Goal: Information Seeking & Learning: Learn about a topic

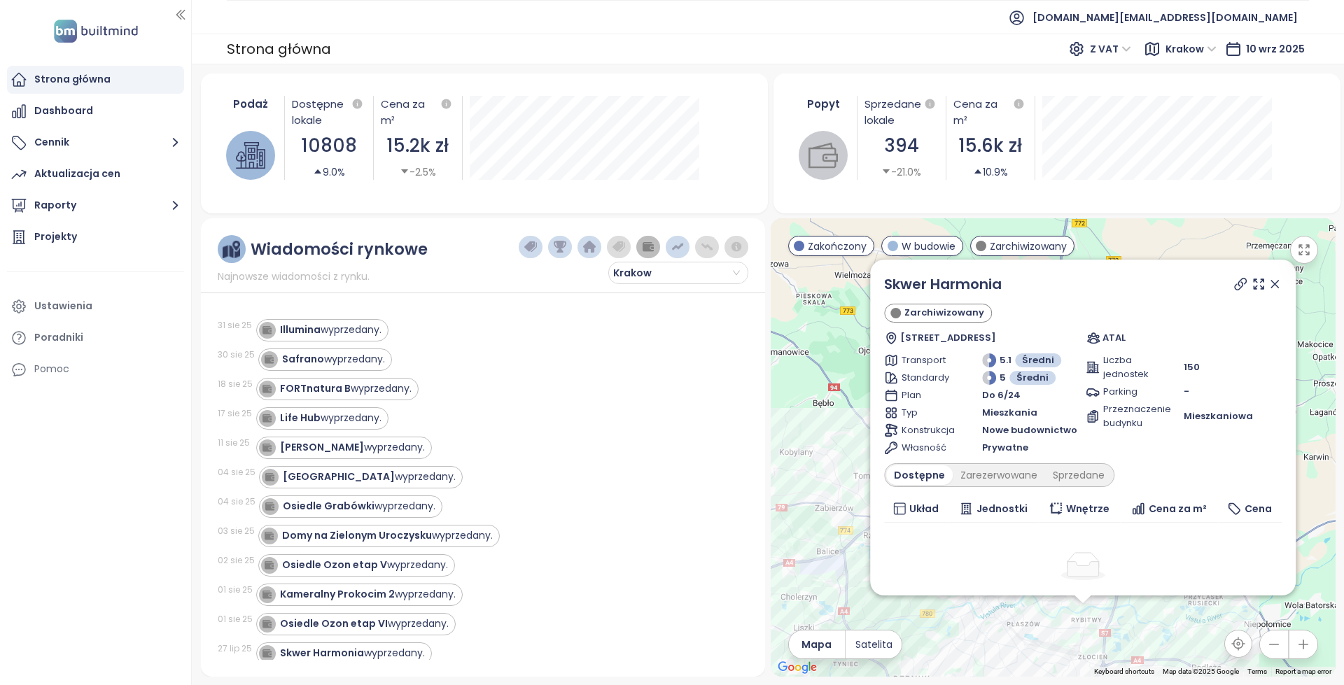
scroll to position [210, 0]
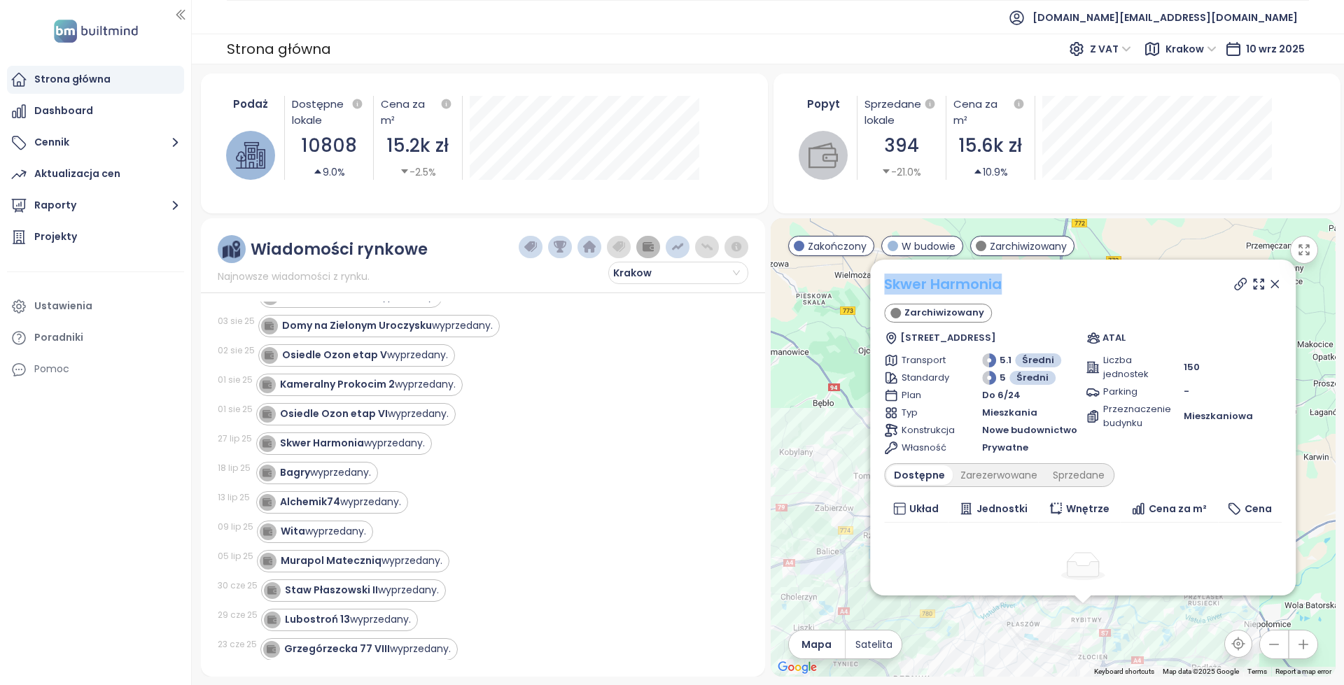
copy link "Skwer Harmonia"
drag, startPoint x: 1027, startPoint y: 281, endPoint x: 886, endPoint y: 288, distance: 141.5
click at [886, 288] on div "Skwer Harmonia" at bounding box center [1082, 284] width 397 height 21
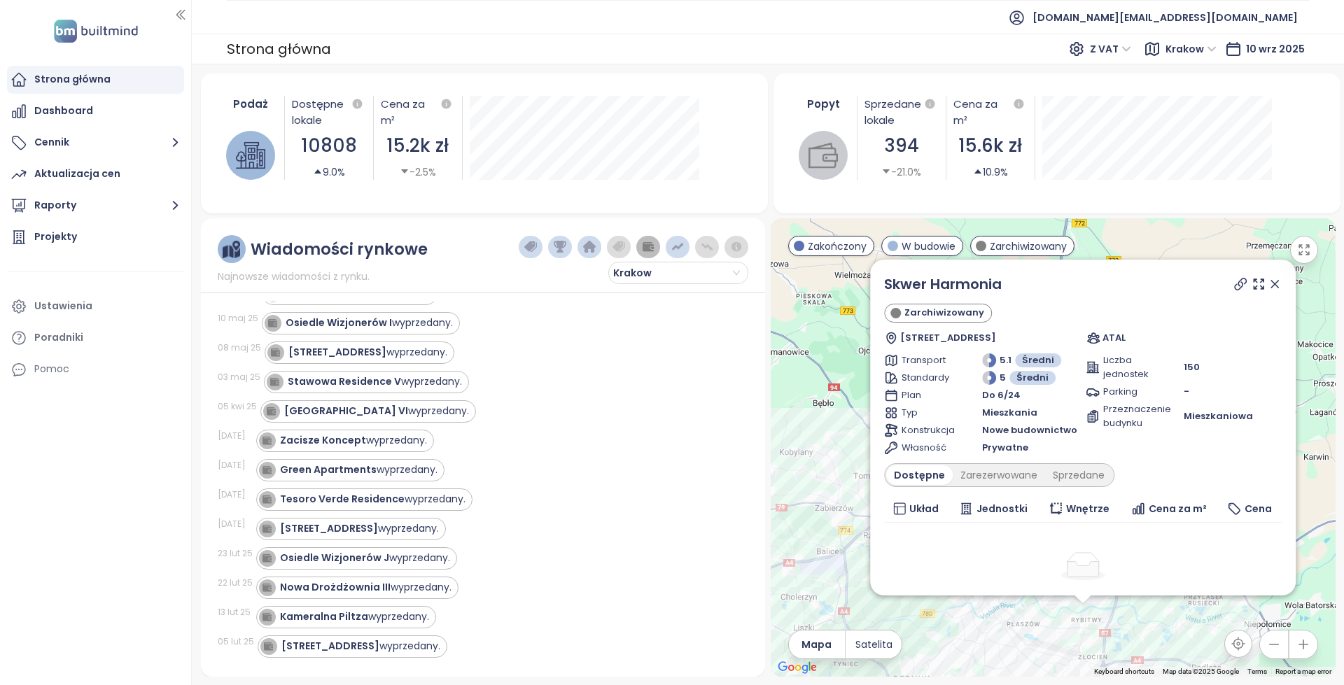
scroll to position [0, 0]
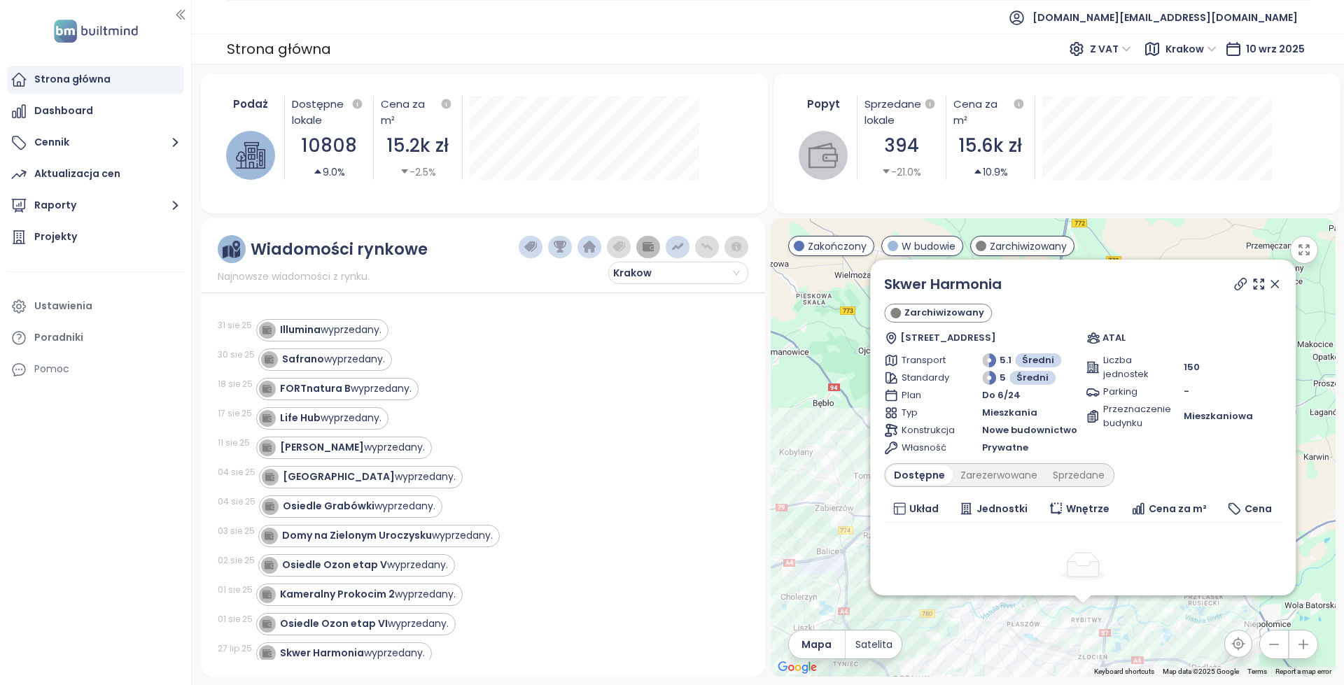
drag, startPoint x: 542, startPoint y: 488, endPoint x: 258, endPoint y: 209, distance: 397.9
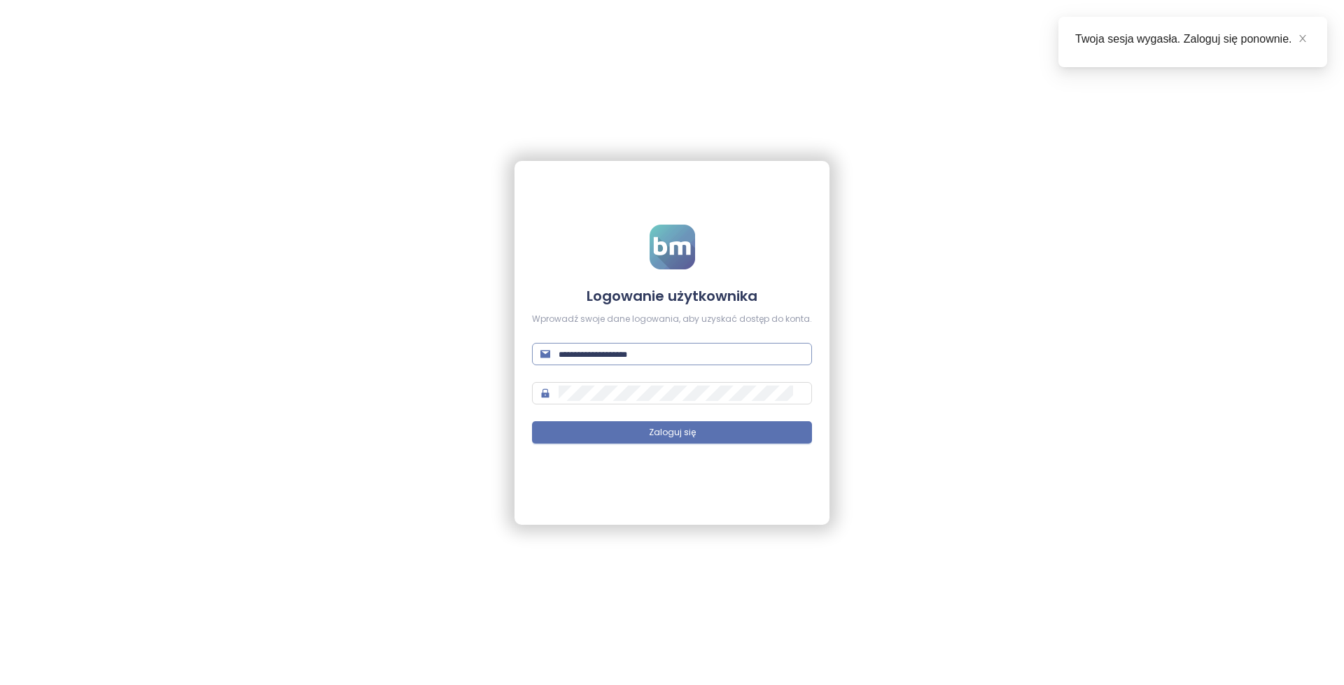
type input "**********"
click at [712, 353] on input "**********" at bounding box center [680, 353] width 245 height 15
click at [676, 425] on button "Zaloguj się" at bounding box center [672, 432] width 280 height 22
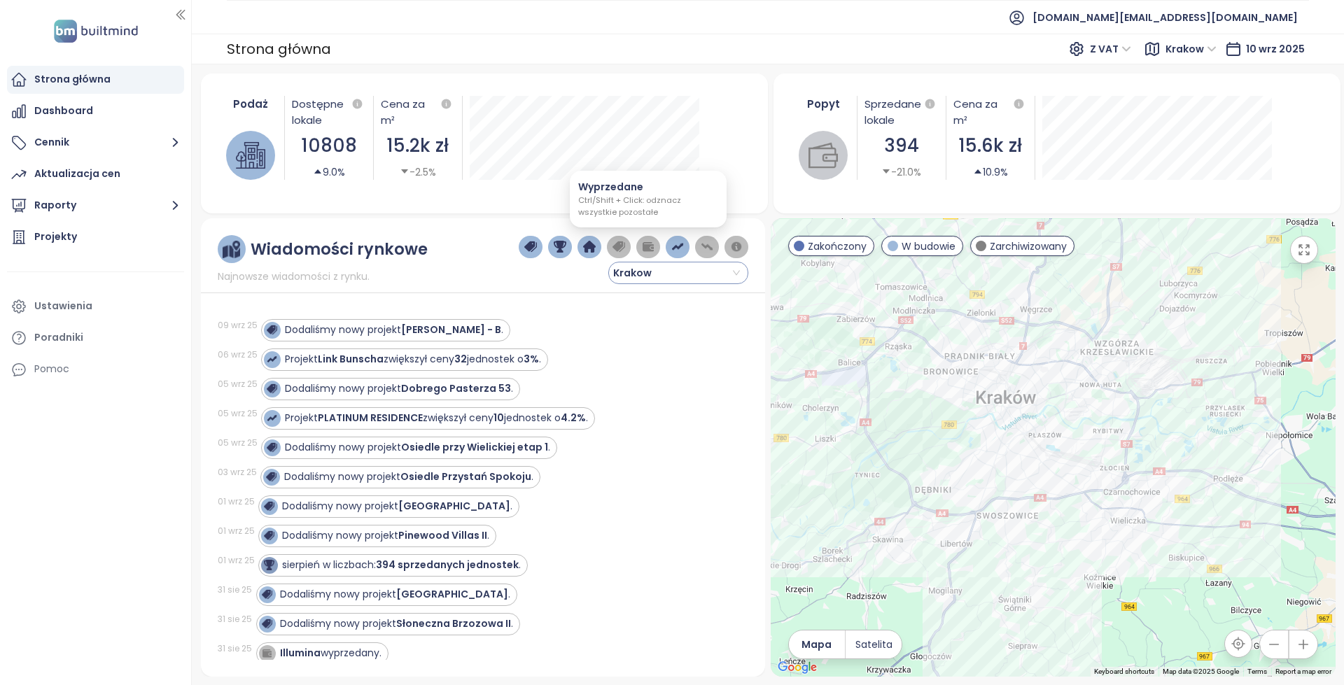
drag, startPoint x: 656, startPoint y: 247, endPoint x: 663, endPoint y: 266, distance: 19.9
click at [656, 247] on button "button" at bounding box center [648, 247] width 24 height 22
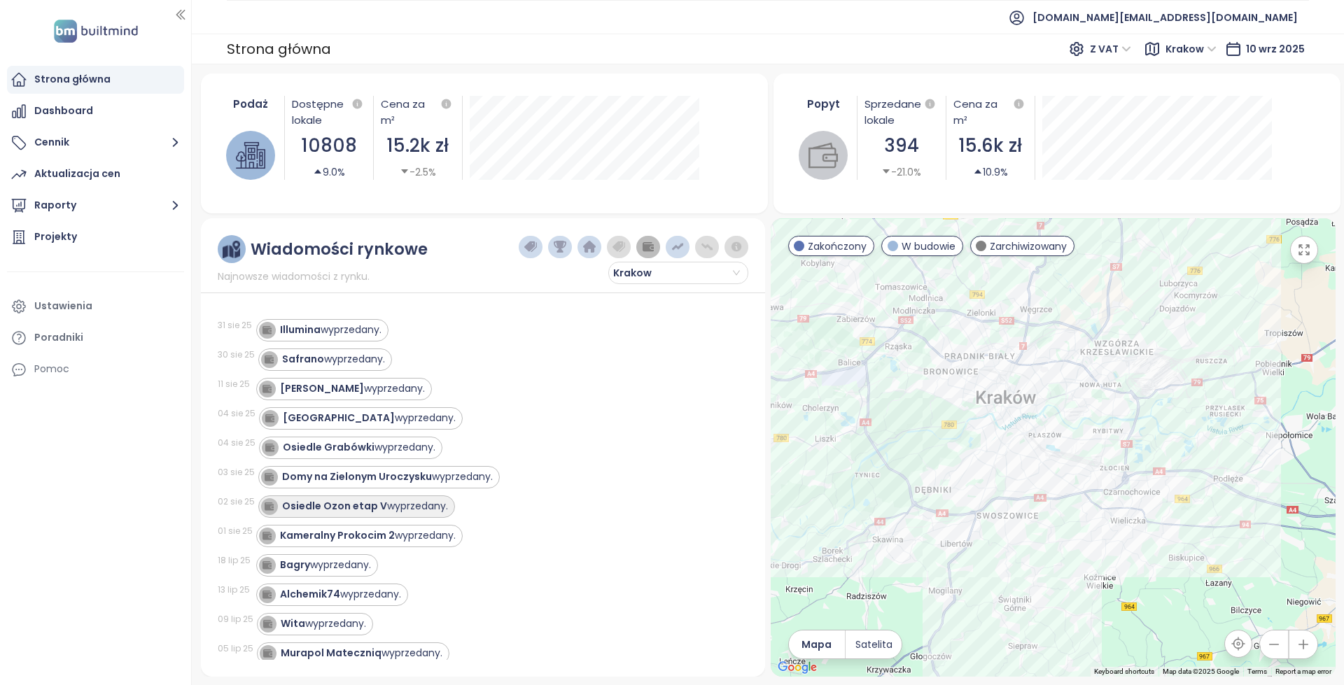
click at [411, 505] on div "Osiedle Ozon etap V wyprzedany." at bounding box center [365, 506] width 166 height 15
click at [384, 509] on div "Osiedle Ozon etap V wyprzedany." at bounding box center [365, 506] width 166 height 15
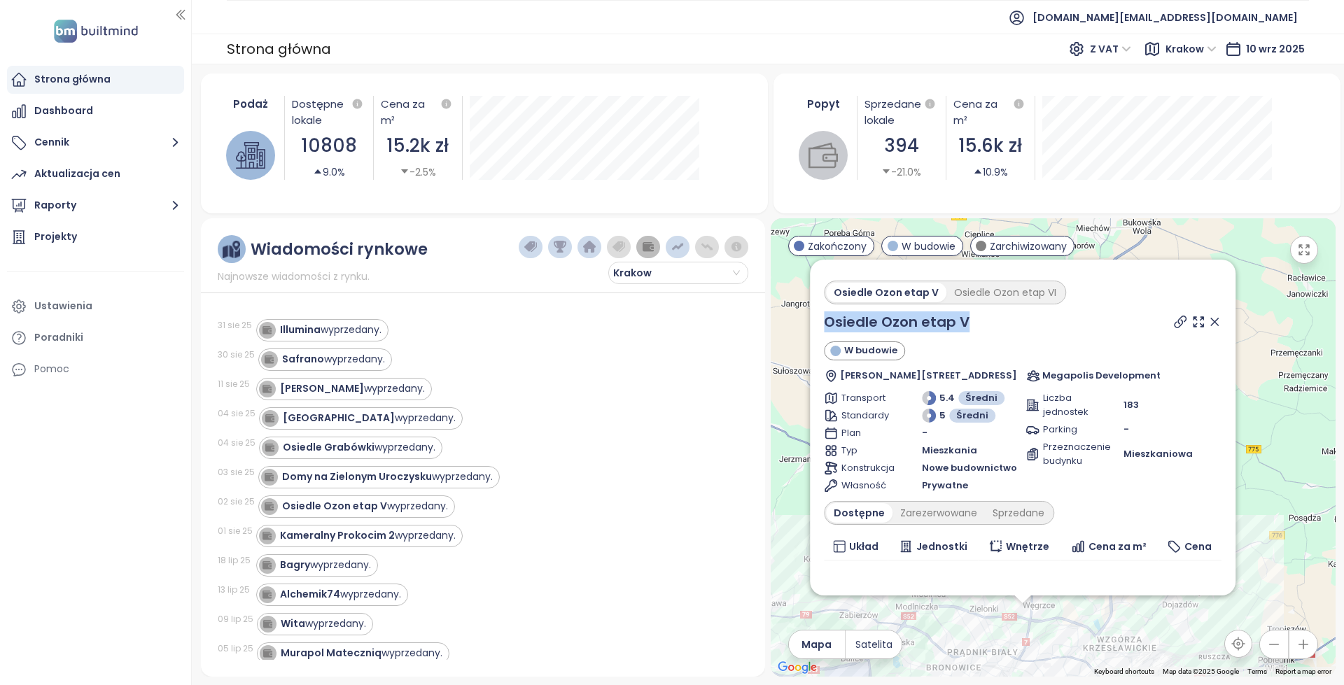
drag, startPoint x: 985, startPoint y: 325, endPoint x: 820, endPoint y: 320, distance: 165.2
click at [820, 320] on div "Osiedle Ozon etap V Osiedle Ozon etap VI Osiedle Ozon etap V W budowie Stefana …" at bounding box center [1022, 428] width 425 height 336
copy link "Osiedle Ozon etap V"
click at [1199, 24] on span "[DOMAIN_NAME][EMAIL_ADDRESS][DOMAIN_NAME]" at bounding box center [1164, 18] width 265 height 34
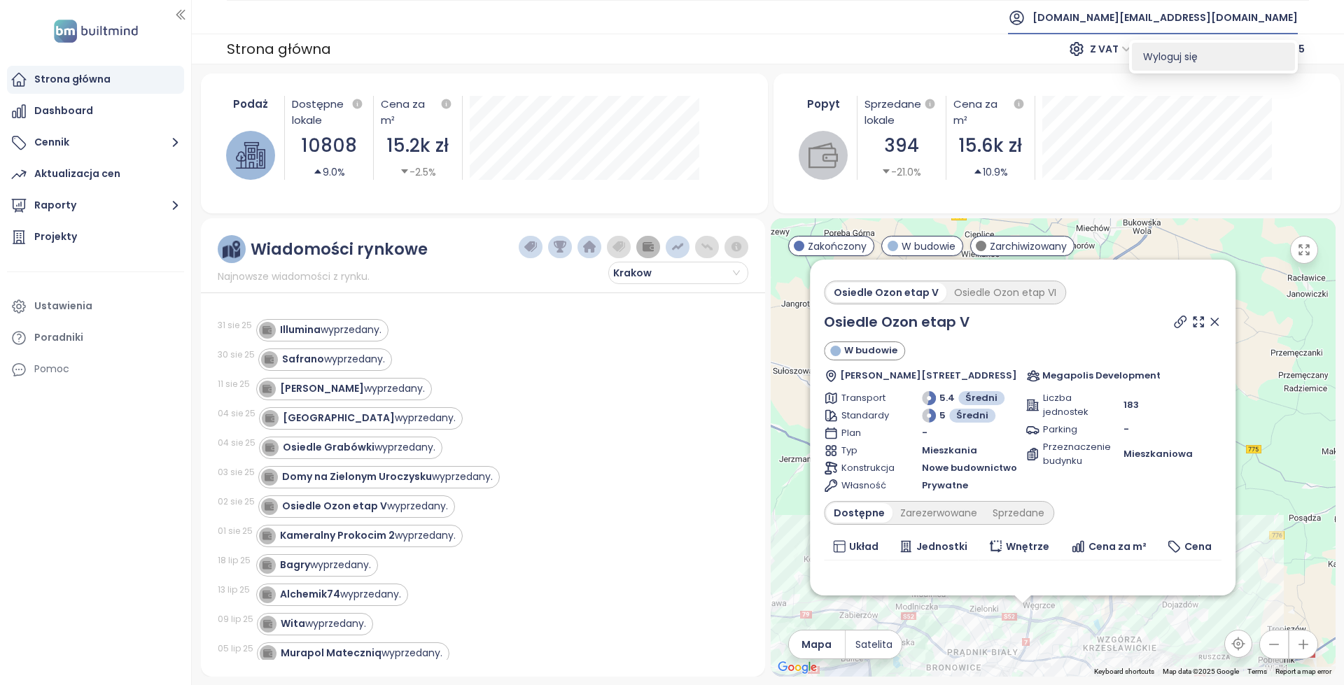
click at [1187, 43] on li "Wyloguj się" at bounding box center [1213, 57] width 163 height 28
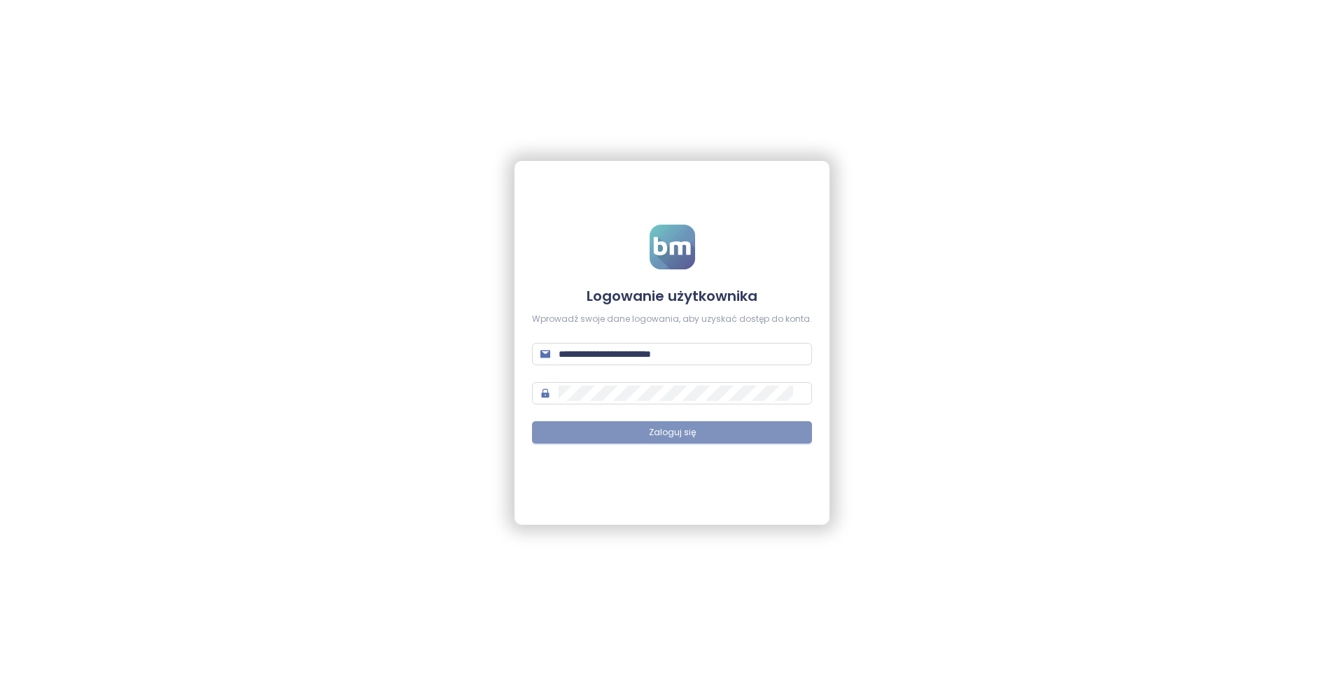
click at [693, 430] on span "Zaloguj się" at bounding box center [672, 432] width 47 height 13
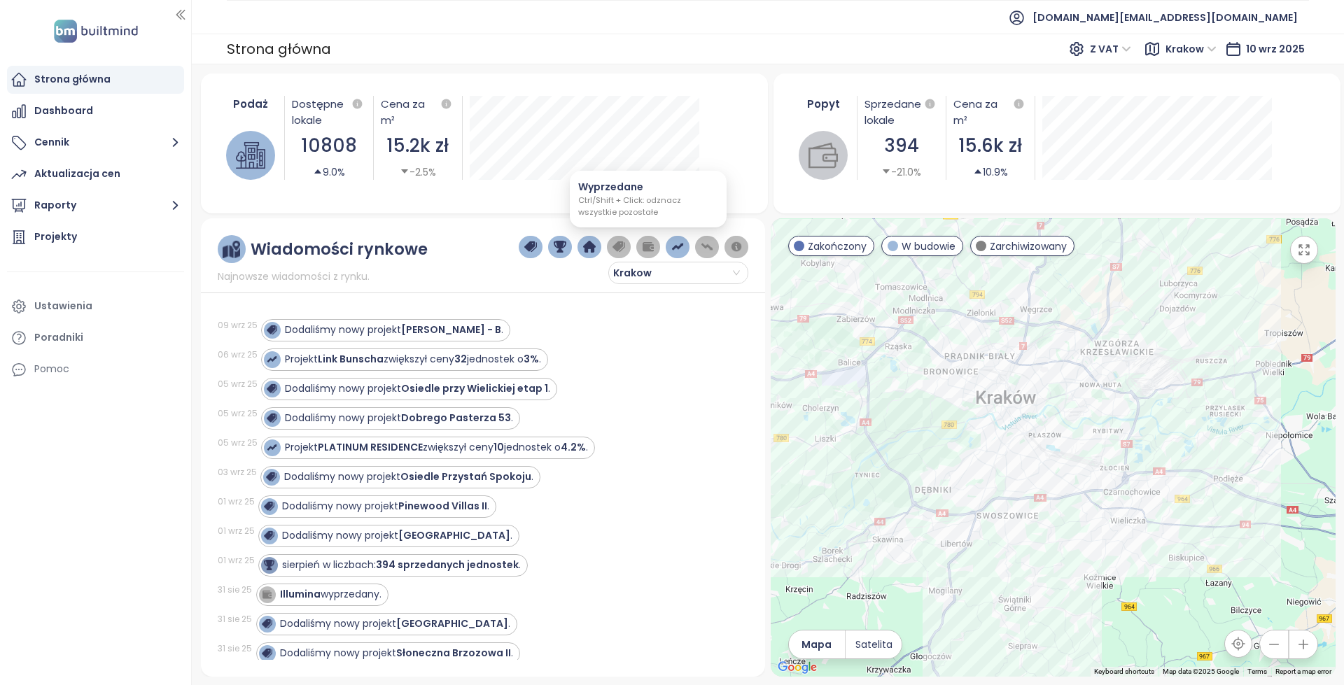
drag, startPoint x: 652, startPoint y: 246, endPoint x: 650, endPoint y: 259, distance: 13.5
click at [652, 246] on img "button" at bounding box center [648, 247] width 13 height 13
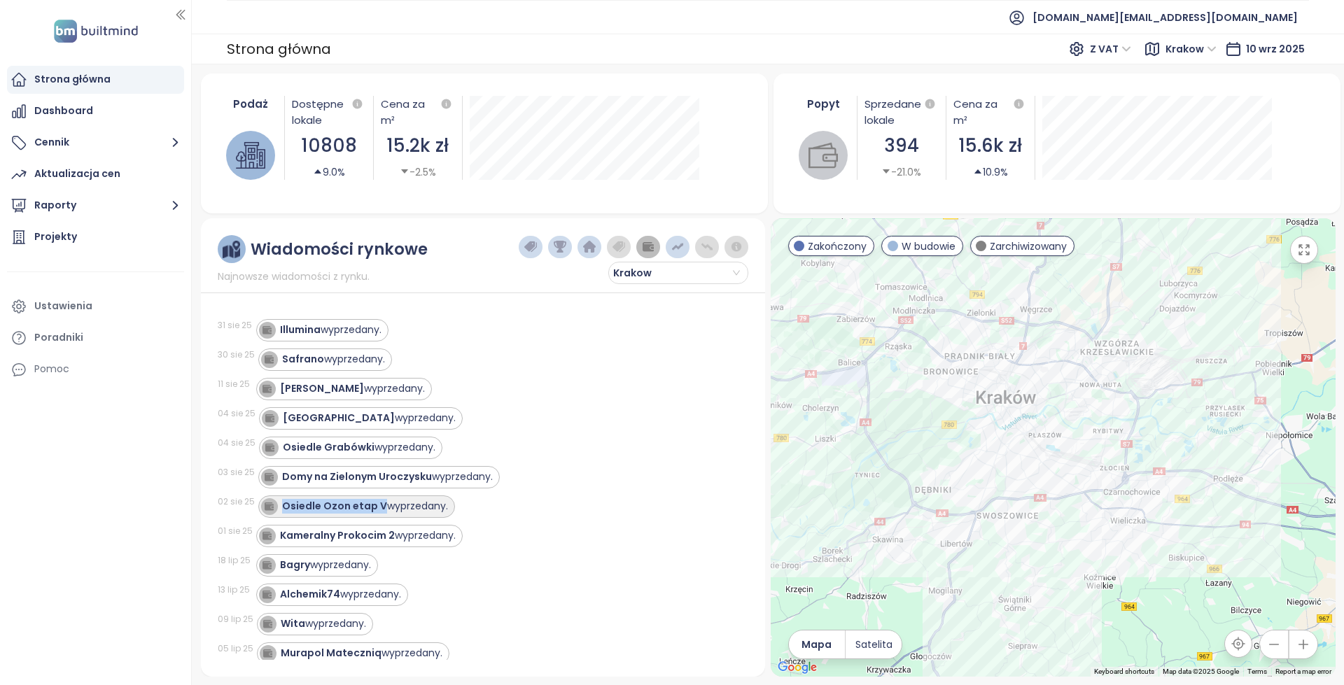
copy strong "Osiedle Ozon etap V"
drag, startPoint x: 379, startPoint y: 509, endPoint x: 540, endPoint y: 447, distance: 173.0
click at [540, 447] on div "31 sie 25 Illumina wyprzedany. 30 sie 25 Safrano wyprzedany. 11 sie 25 Willa Za…" at bounding box center [483, 481] width 531 height 358
click at [540, 447] on div "Osiedle Grabówki wyprzedany." at bounding box center [495, 448] width 473 height 22
click at [1225, 10] on span "[DOMAIN_NAME][EMAIL_ADDRESS][DOMAIN_NAME]" at bounding box center [1164, 18] width 265 height 34
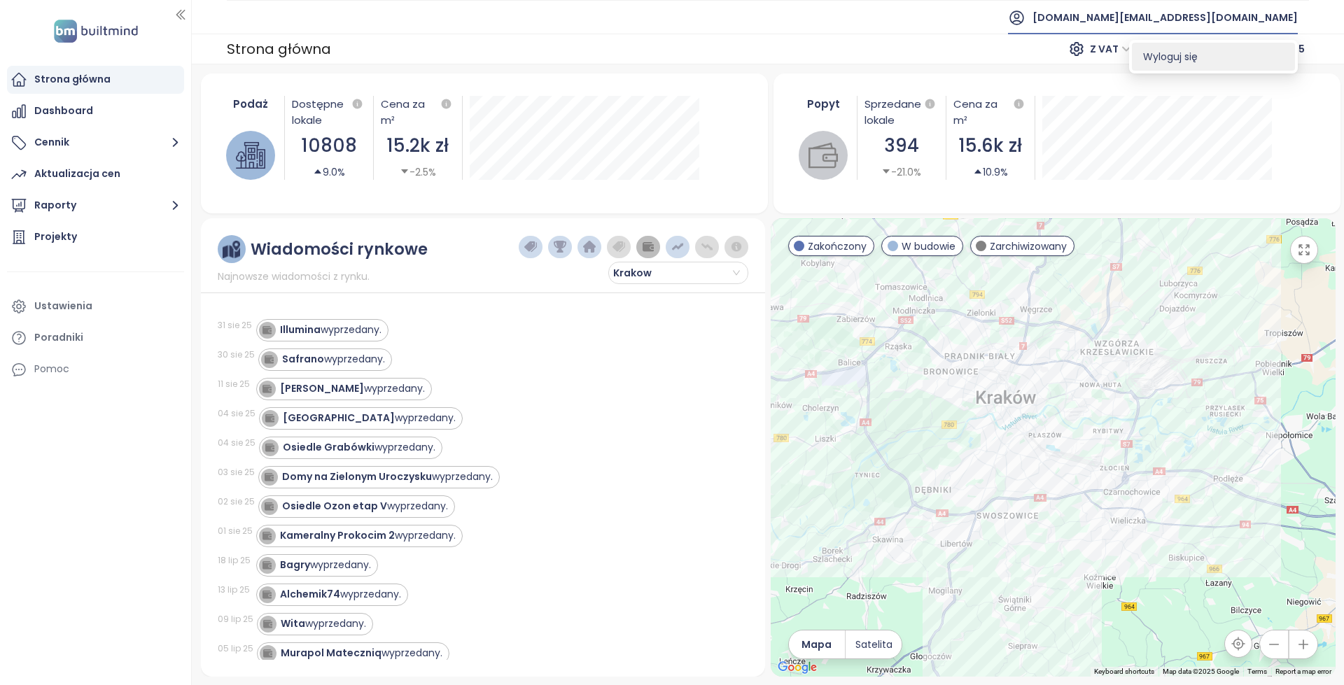
click at [1202, 54] on li "Wyloguj się" at bounding box center [1213, 57] width 163 height 28
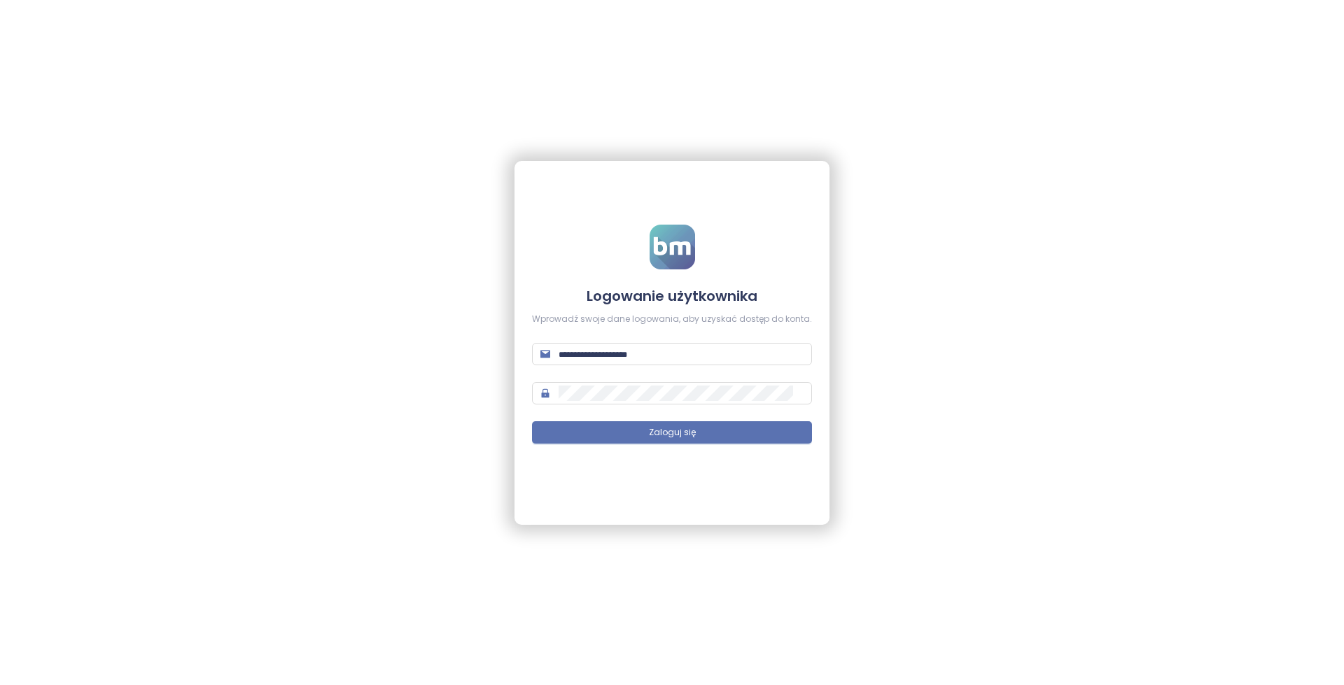
type input "**********"
click at [691, 429] on span "Zaloguj się" at bounding box center [672, 432] width 47 height 13
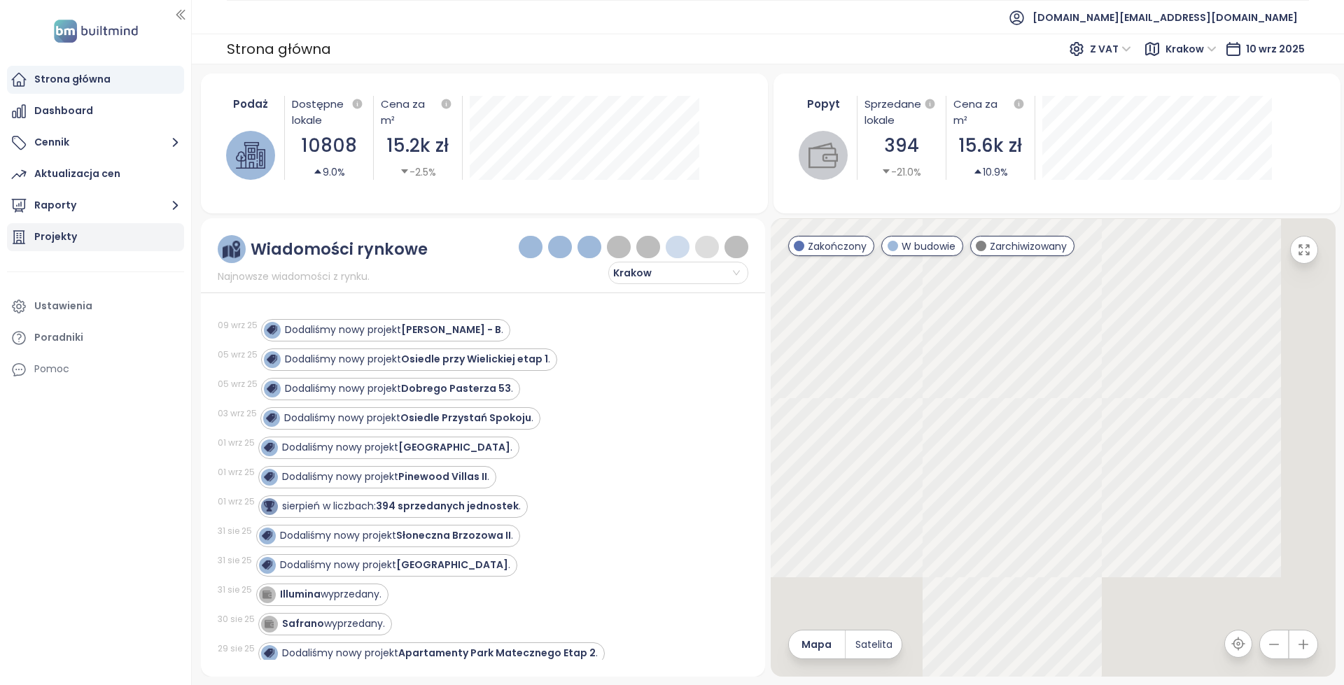
click at [71, 242] on div "Projekty" at bounding box center [55, 236] width 43 height 17
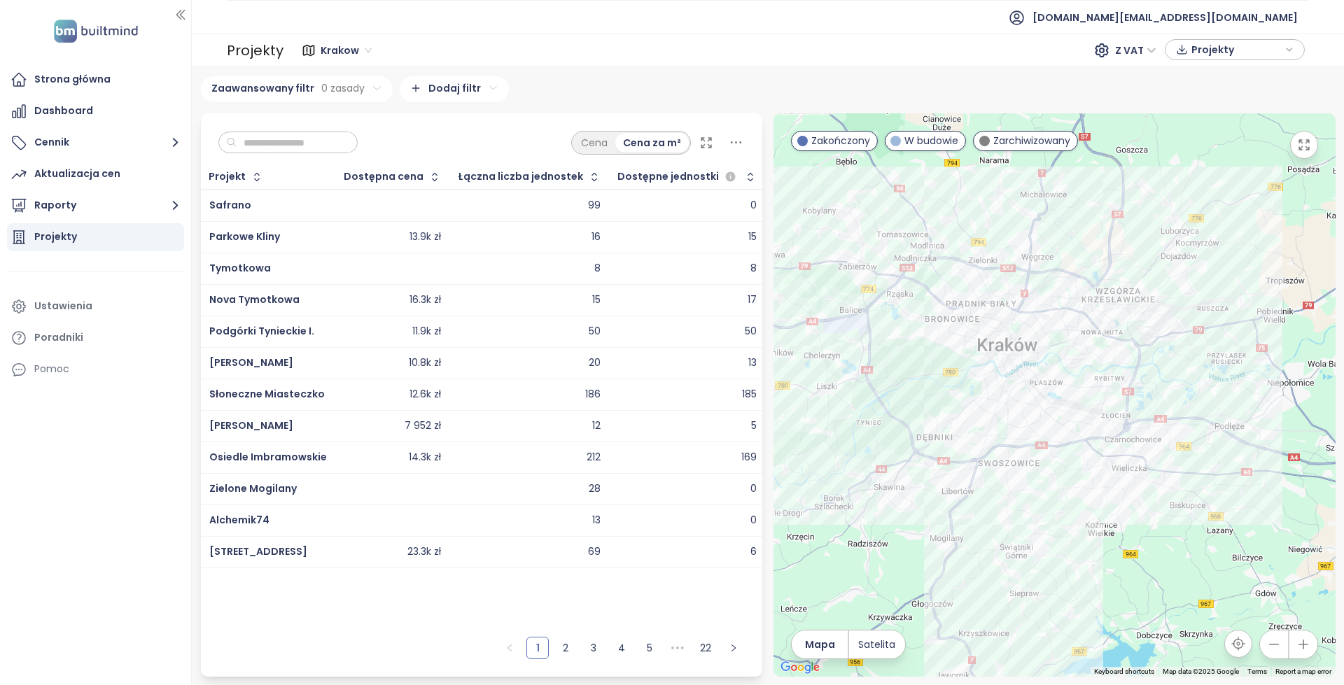
paste input "**********"
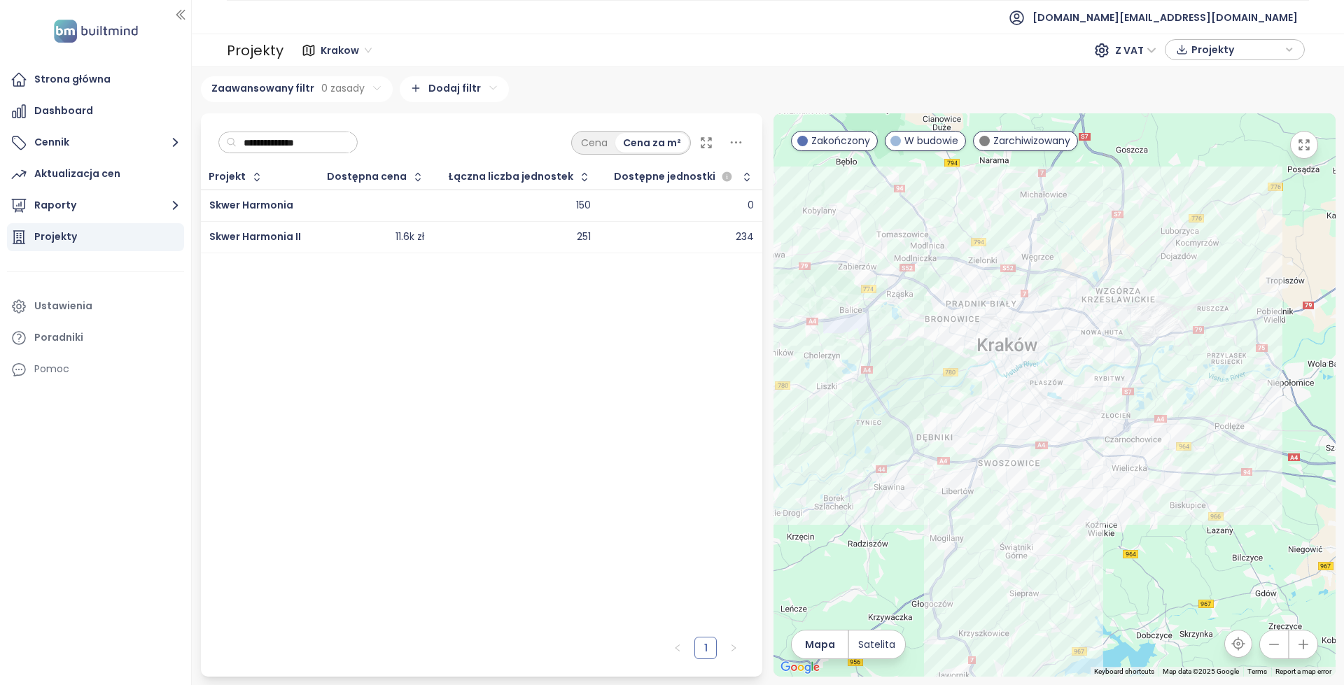
type input "**********"
click at [369, 203] on div at bounding box center [373, 205] width 101 height 17
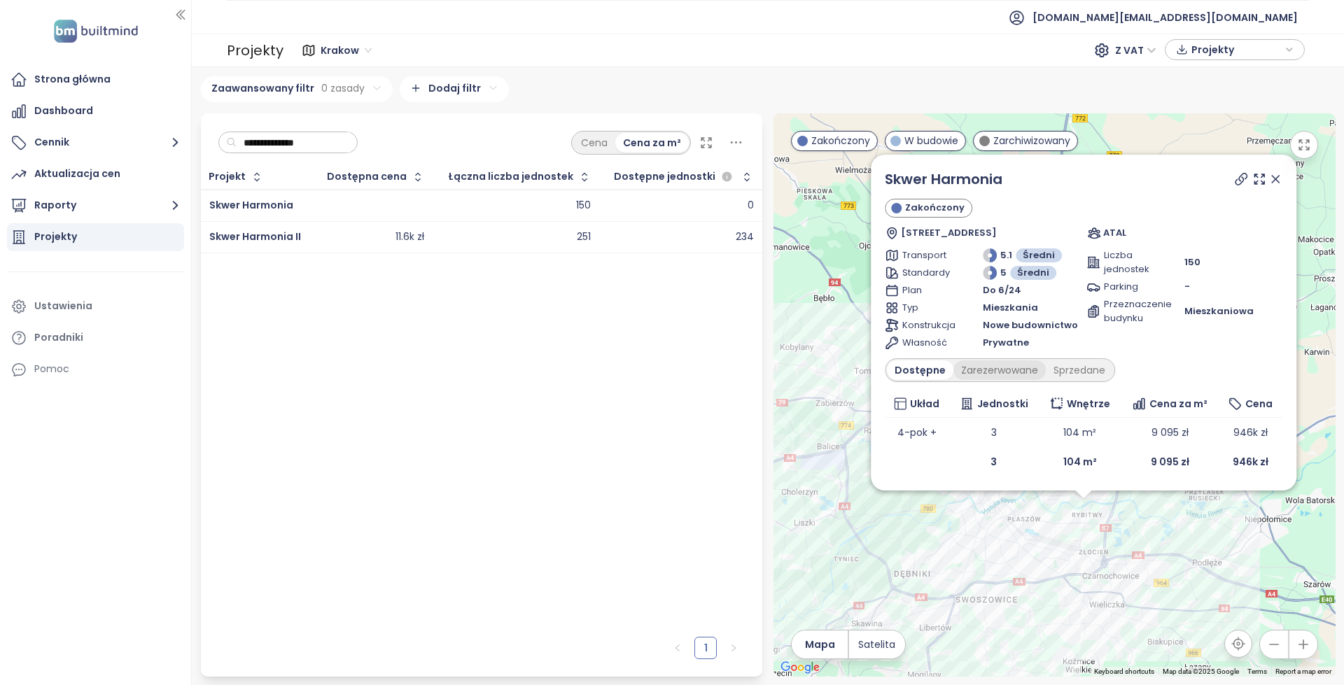
click at [1015, 376] on div "Zarezerwowane" at bounding box center [1000, 370] width 92 height 20
click at [1075, 374] on div "Sprzedane" at bounding box center [1082, 370] width 67 height 20
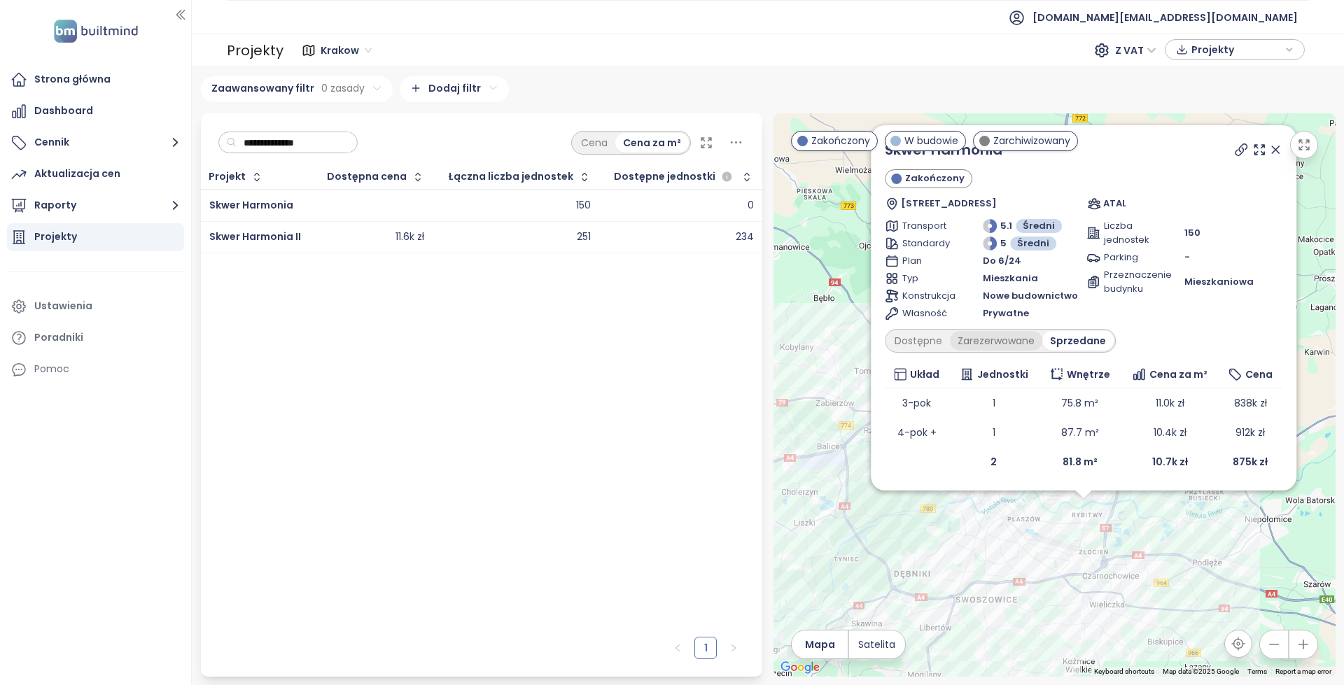
click at [999, 331] on div "Zarezerwowane" at bounding box center [996, 341] width 92 height 20
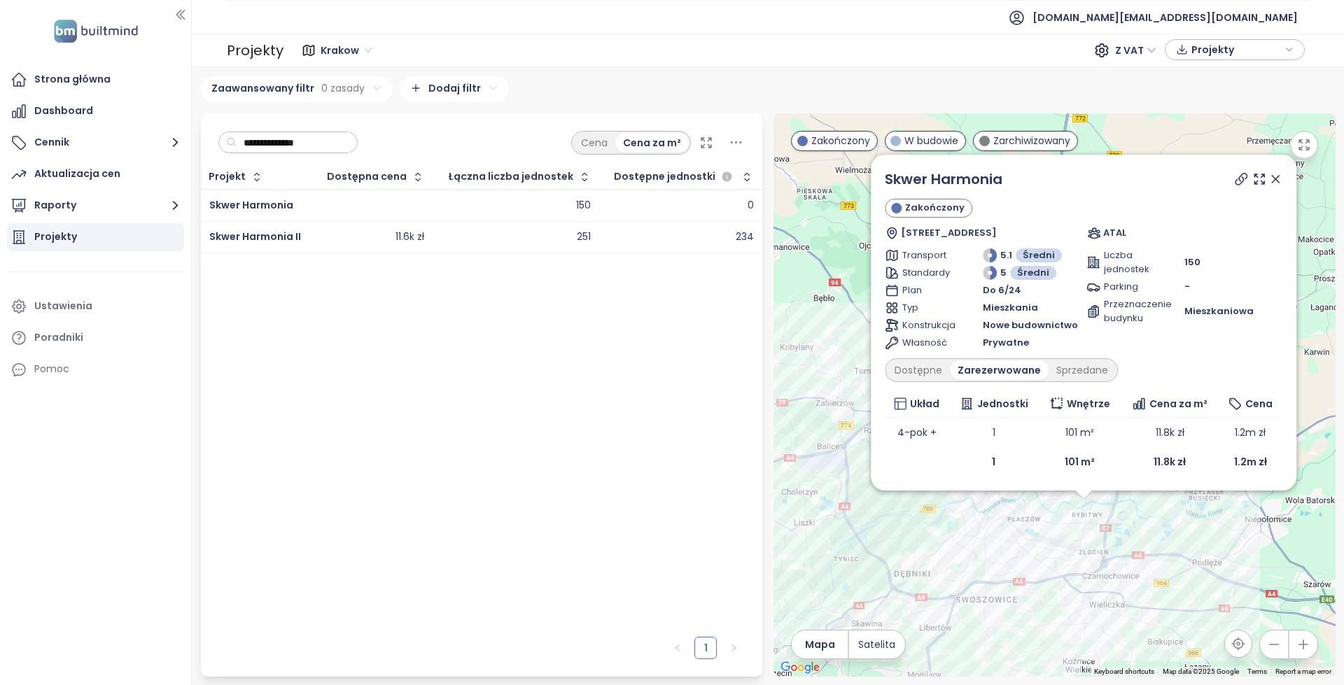
click at [925, 358] on div "Dostępne Zarezerwowane Sprzedane" at bounding box center [1001, 370] width 233 height 24
click at [927, 367] on div "Dostępne" at bounding box center [918, 370] width 63 height 20
click at [944, 187] on link "Skwer Harmonia" at bounding box center [944, 179] width 118 height 20
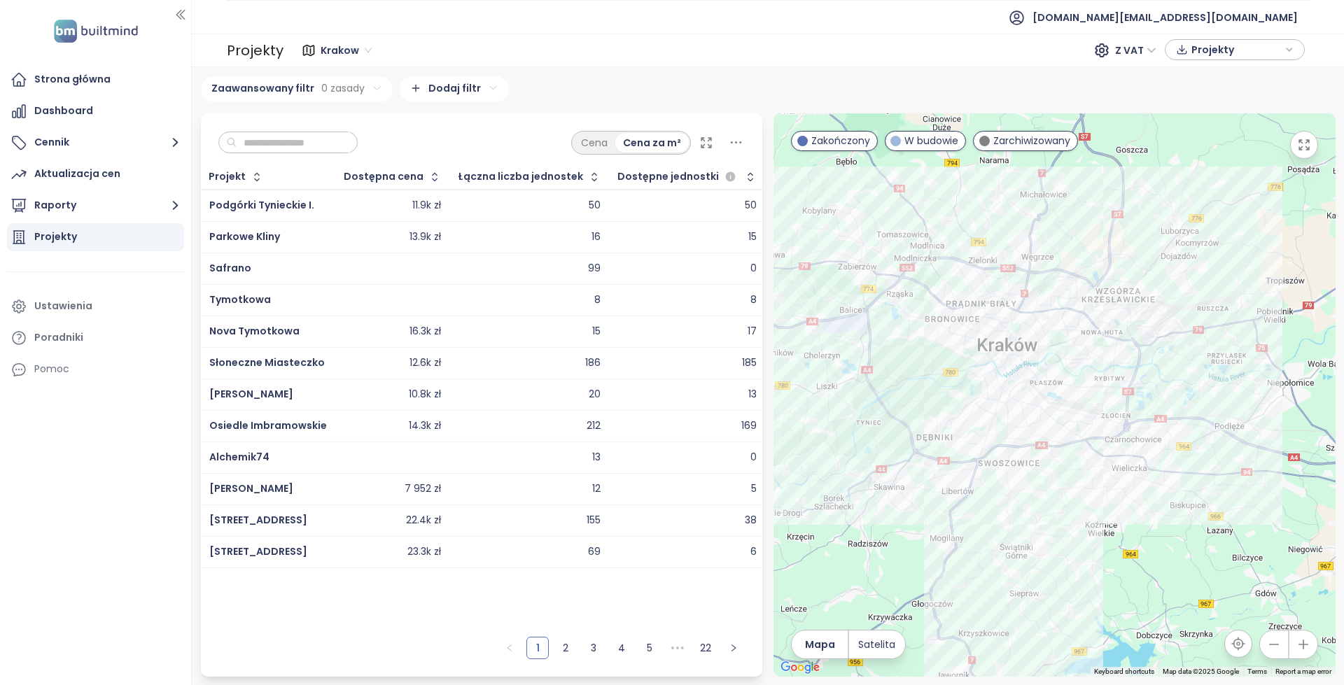
click at [328, 132] on input "text" at bounding box center [293, 142] width 113 height 21
paste input "**********"
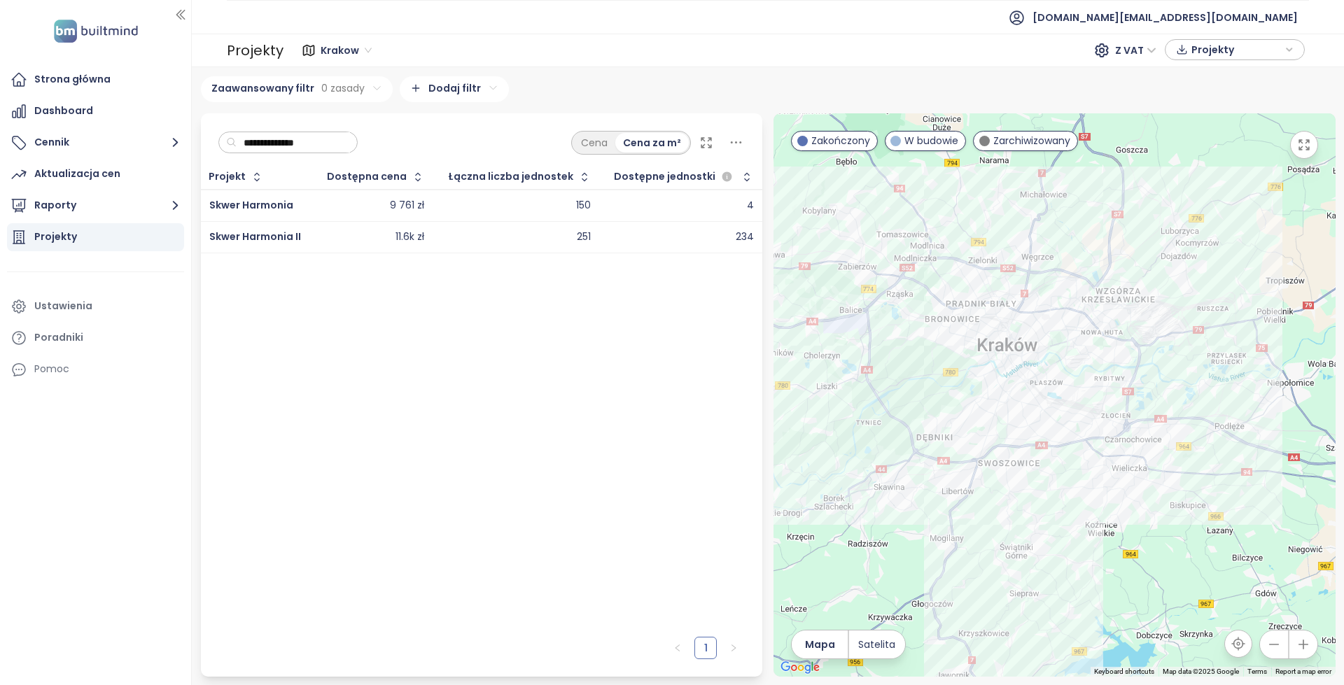
type input "**********"
click at [559, 204] on div "150" at bounding box center [516, 205] width 149 height 17
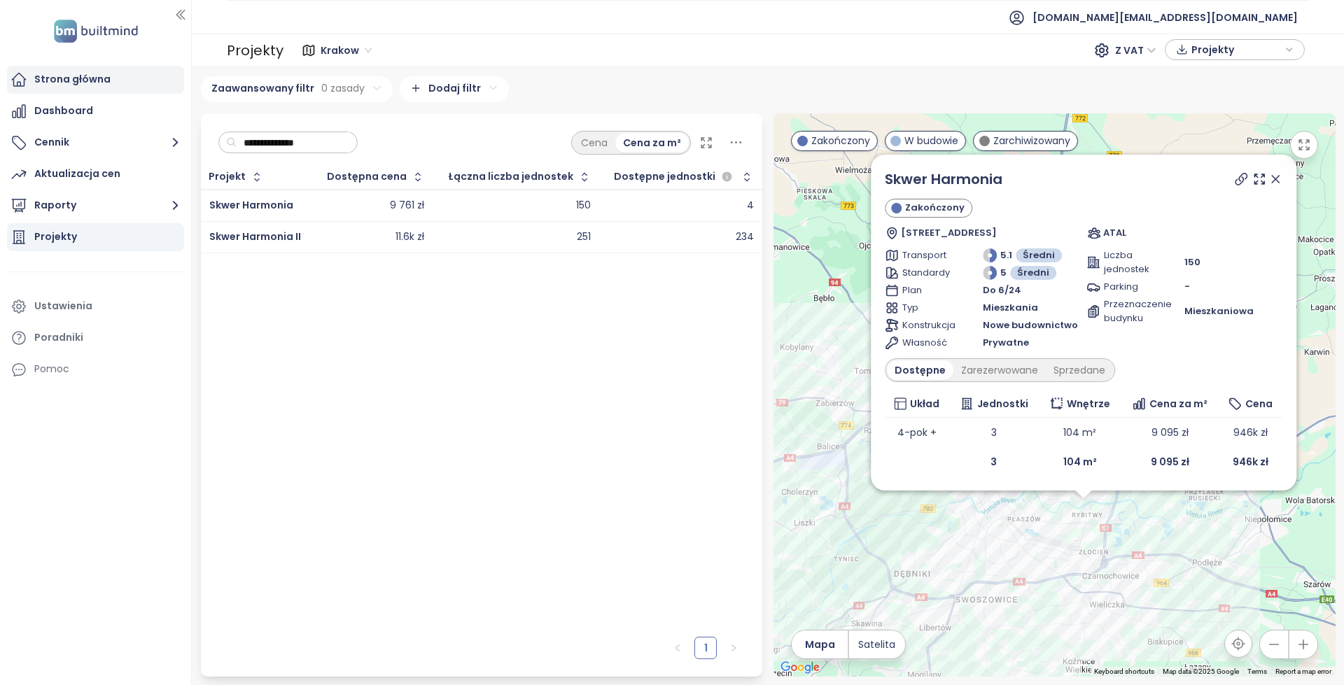
click at [118, 88] on div "Strona główna" at bounding box center [95, 80] width 177 height 28
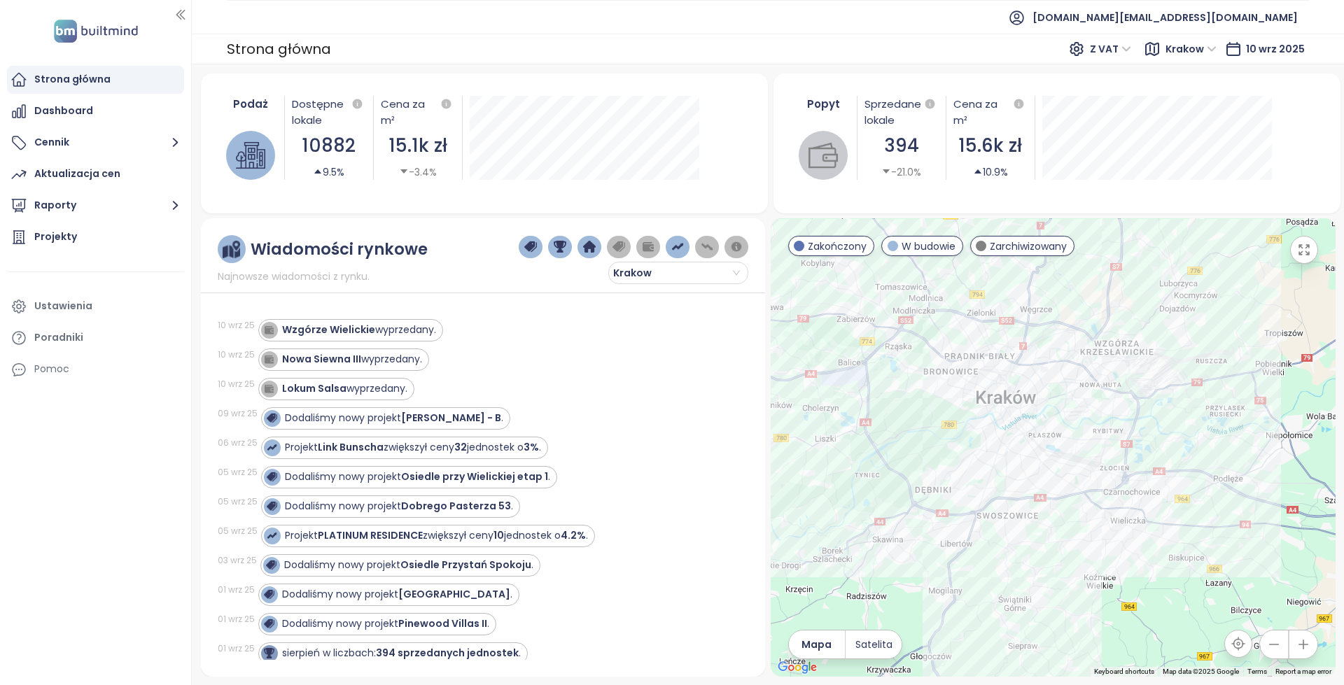
click at [375, 388] on div "Lokum Salsa wyprzedany." at bounding box center [344, 388] width 125 height 15
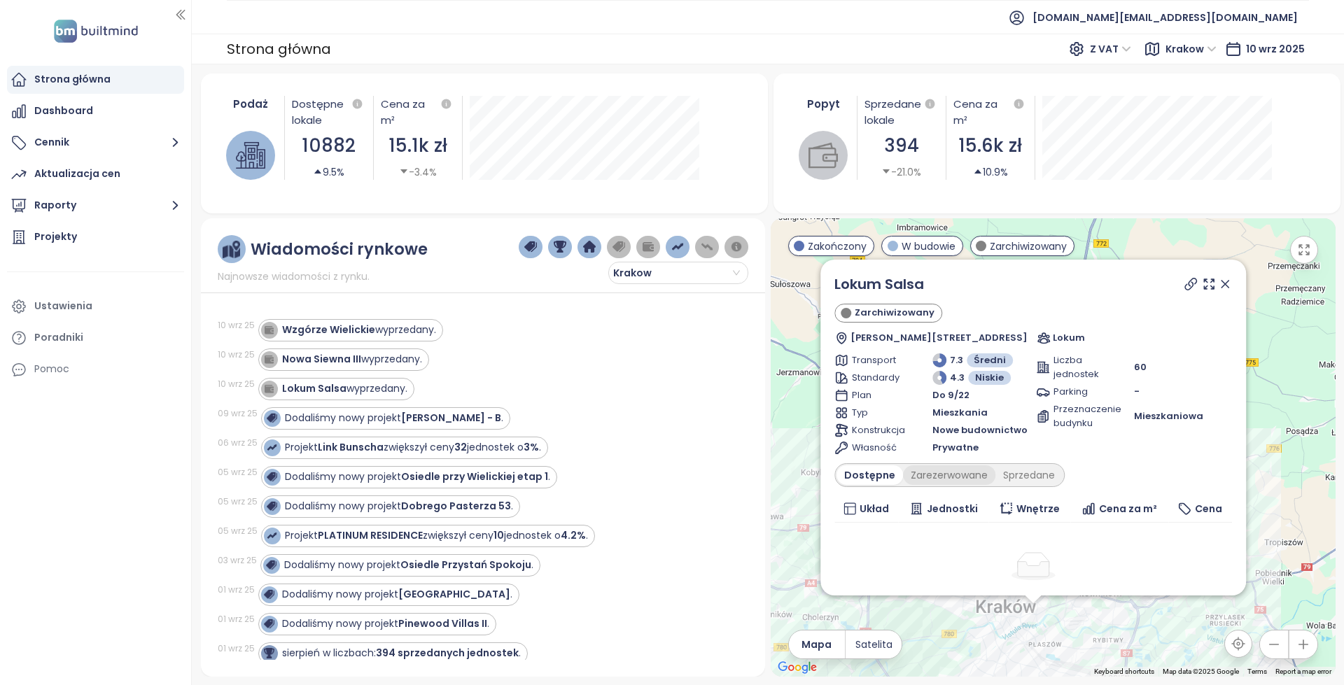
click at [903, 474] on div "Zarezerwowane" at bounding box center [949, 475] width 92 height 20
click at [931, 482] on div "Zarezerwowane" at bounding box center [948, 475] width 99 height 20
click at [899, 474] on div "Zarezerwowane" at bounding box center [948, 475] width 99 height 20
click at [869, 477] on div "Dostępne" at bounding box center [867, 475] width 63 height 20
click at [1183, 284] on icon at bounding box center [1190, 284] width 14 height 14
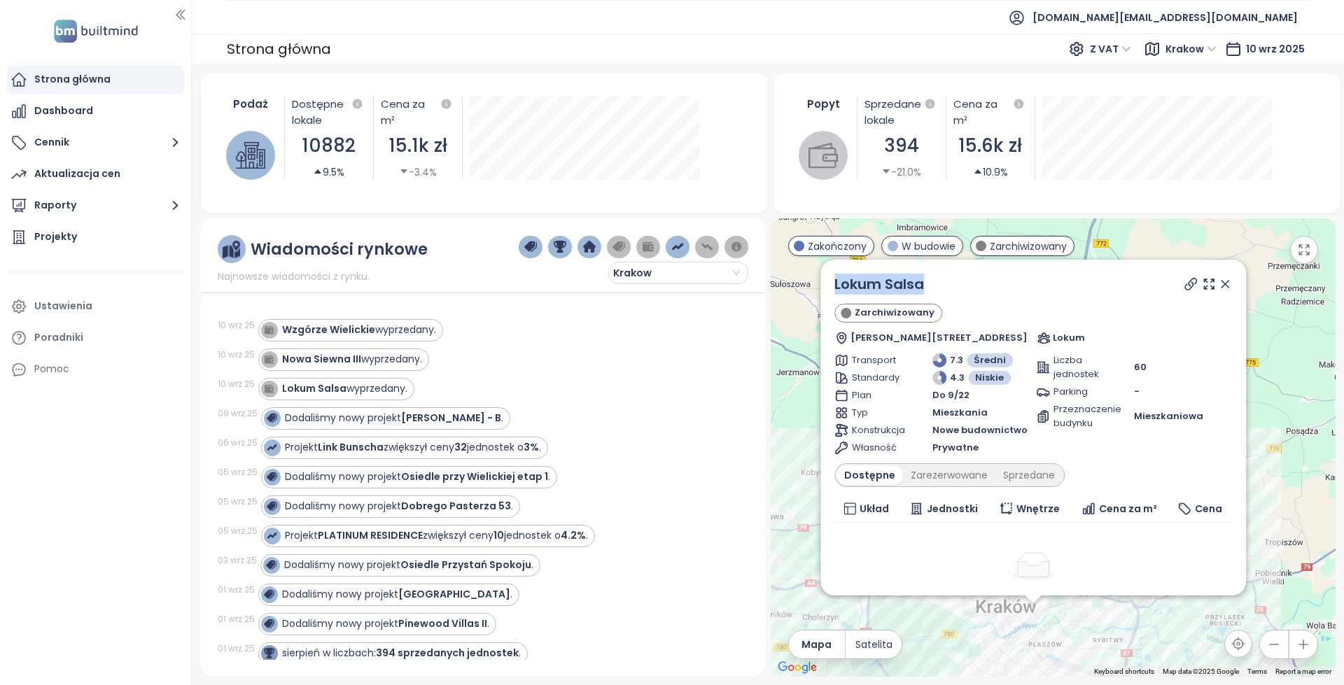
drag, startPoint x: 943, startPoint y: 282, endPoint x: 824, endPoint y: 286, distance: 119.7
click at [824, 286] on div "Lokum Salsa Zarchiwizowany Stanisława Klimeckiego 8A/89 klatka J, 3 piętro, 30-…" at bounding box center [1032, 428] width 425 height 336
copy link "Lokum Salsa"
click at [415, 362] on div "Nowa Siewna III wyprzedany." at bounding box center [352, 359] width 140 height 15
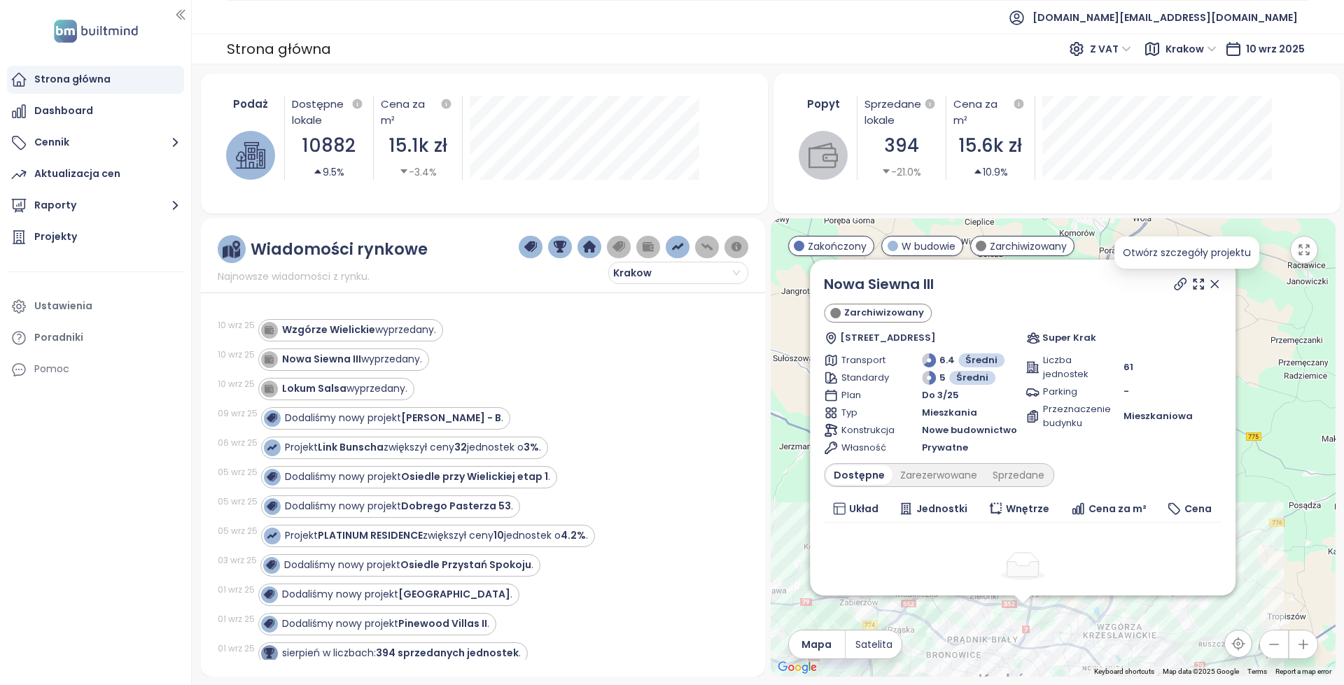
click at [1174, 281] on icon at bounding box center [1179, 284] width 11 height 11
click at [395, 337] on div "Wzgórze Wielickie wyprzedany." at bounding box center [348, 330] width 175 height 17
drag, startPoint x: 901, startPoint y: 281, endPoint x: 815, endPoint y: 281, distance: 86.1
click at [815, 281] on div "Nowa Siewna III Zarchiwizowany Siewna 2D, 31-231 [GEOGRAPHIC_DATA], [GEOGRAPHIC…" at bounding box center [1022, 428] width 425 height 336
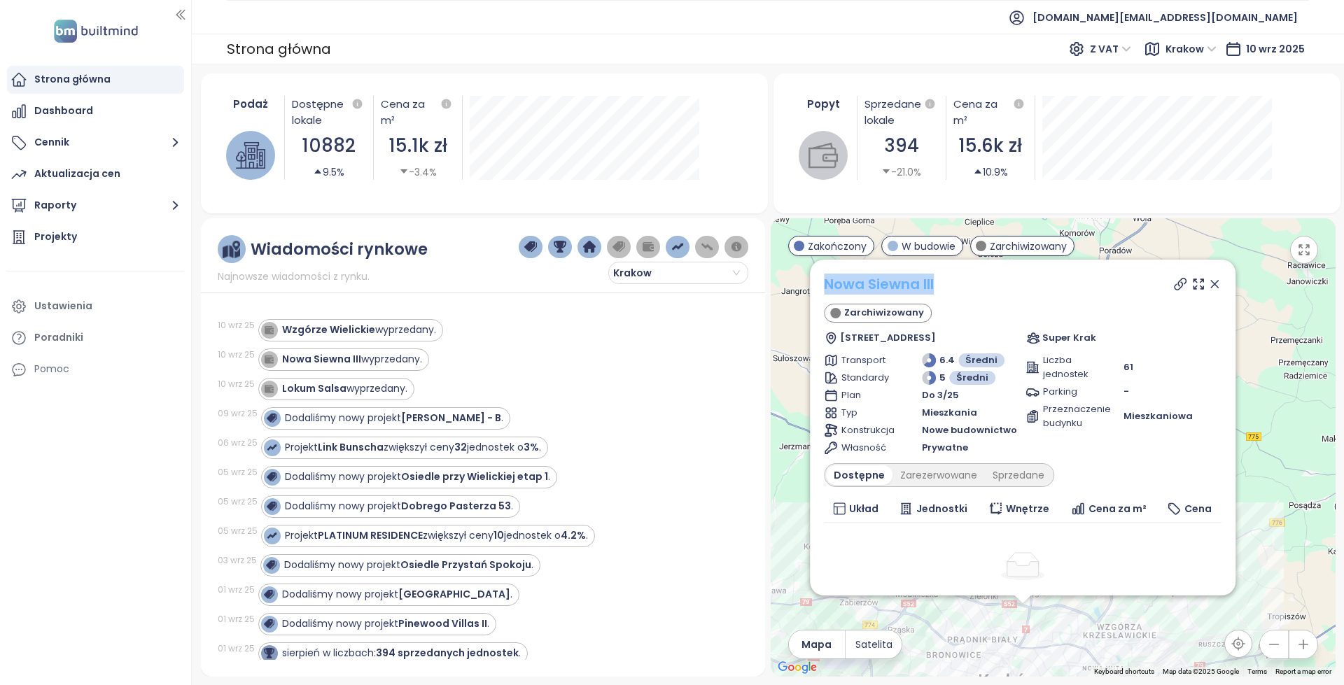
drag, startPoint x: 815, startPoint y: 281, endPoint x: 936, endPoint y: 287, distance: 121.9
click at [936, 287] on div "Nowa Siewna III Zarchiwizowany Siewna 2D, 31-231 [GEOGRAPHIC_DATA], [GEOGRAPHIC…" at bounding box center [1022, 428] width 425 height 336
click at [934, 287] on link "Nowa Siewna III" at bounding box center [879, 284] width 110 height 20
copy strong "Wzgórze Wielickie"
drag, startPoint x: 369, startPoint y: 331, endPoint x: 283, endPoint y: 337, distance: 86.3
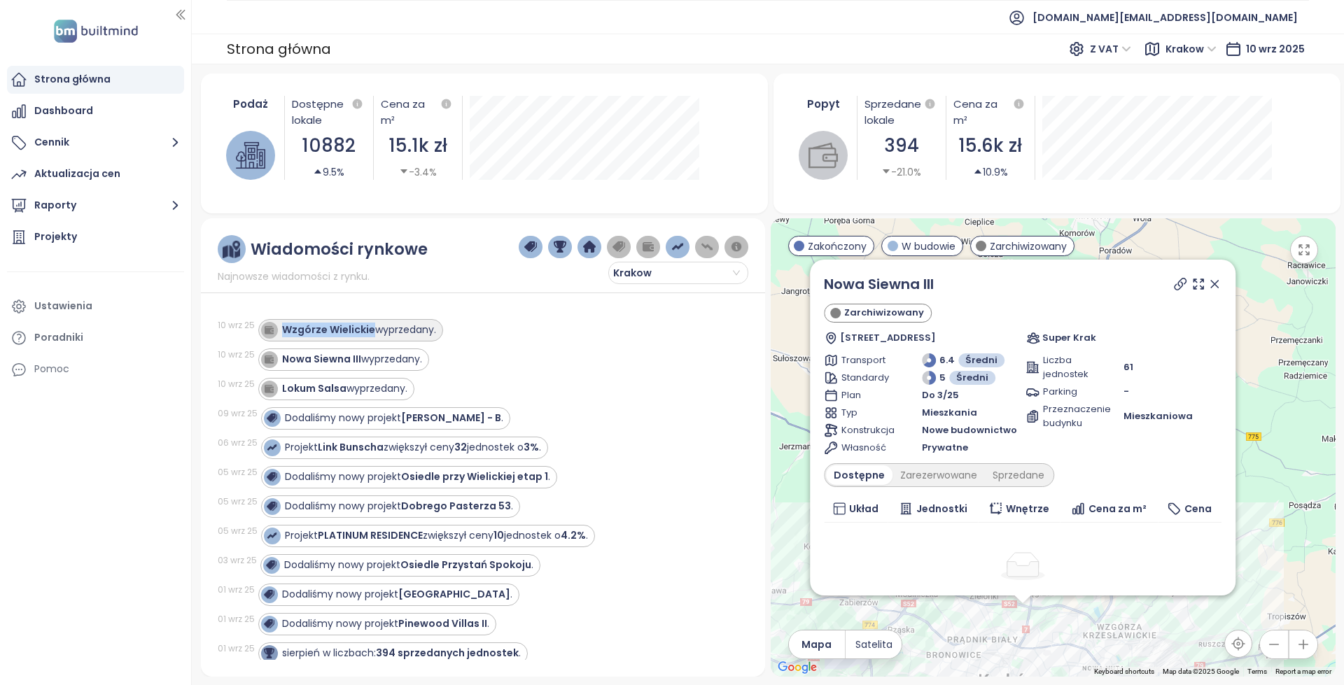
click at [283, 337] on div "Wzgórze Wielickie wyprzedany." at bounding box center [359, 330] width 154 height 15
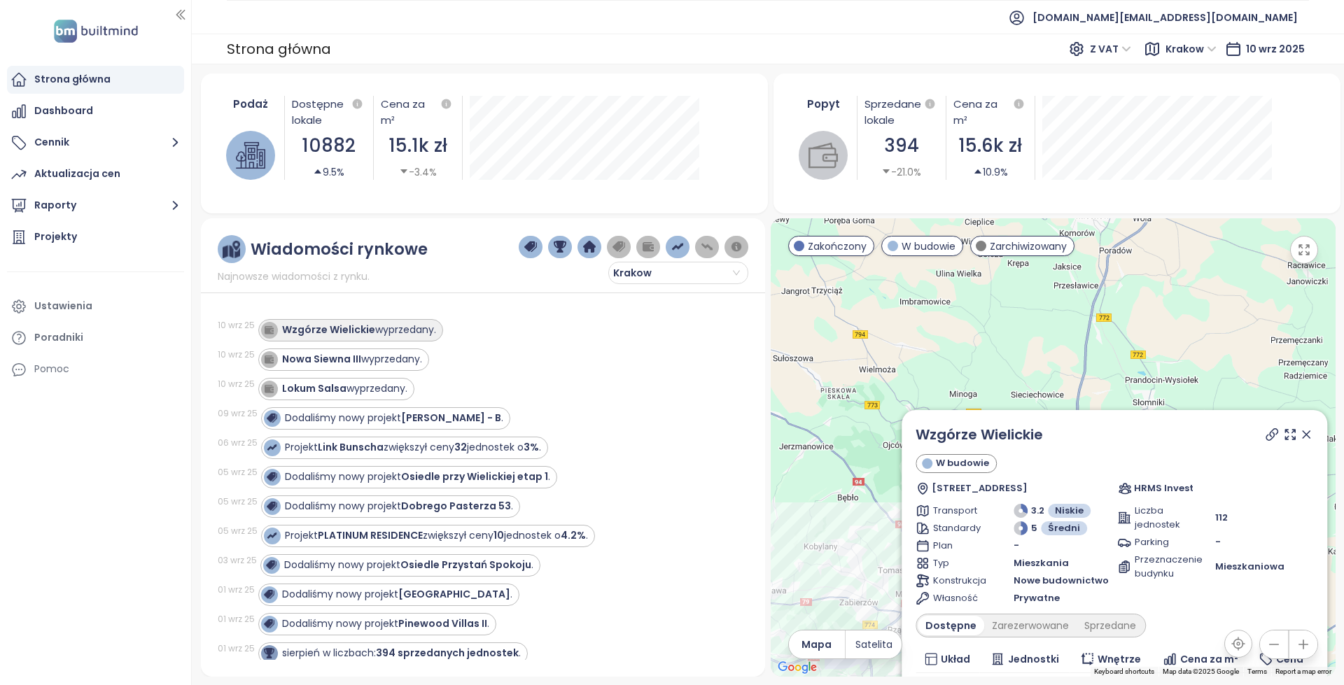
click at [423, 332] on div "Wzgórze Wielickie wyprzedany." at bounding box center [359, 330] width 154 height 15
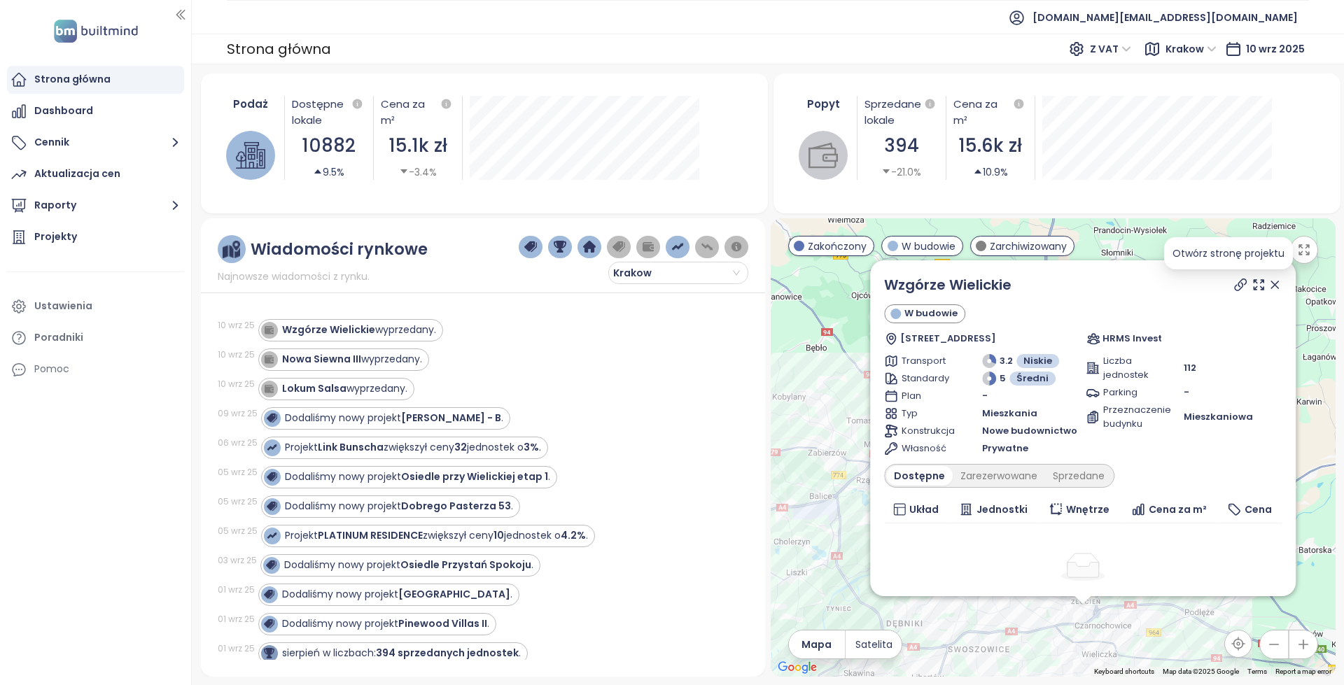
click at [1233, 286] on icon at bounding box center [1240, 285] width 14 height 14
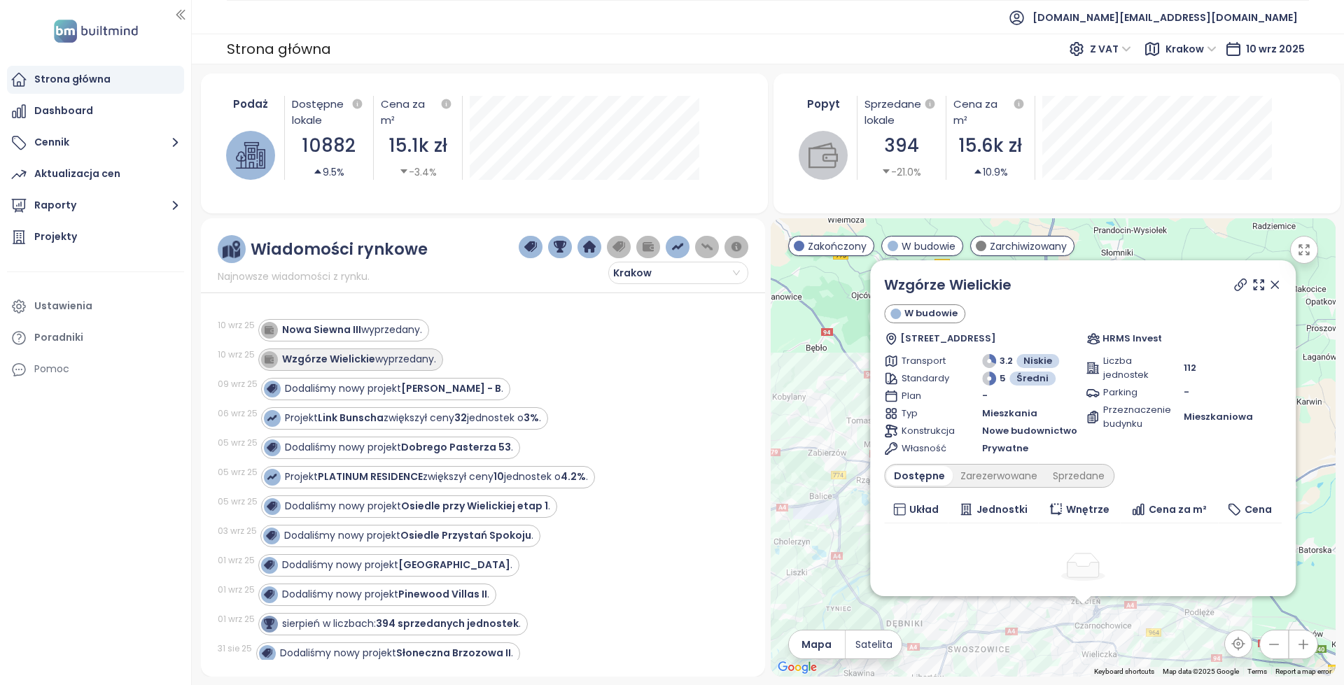
drag, startPoint x: 412, startPoint y: 338, endPoint x: 395, endPoint y: 358, distance: 25.8
click at [395, 358] on div "Wzgórze Wielickie wyprzedany." at bounding box center [359, 359] width 154 height 15
click at [404, 332] on div "Nowa Siewna III wyprzedany." at bounding box center [352, 330] width 140 height 15
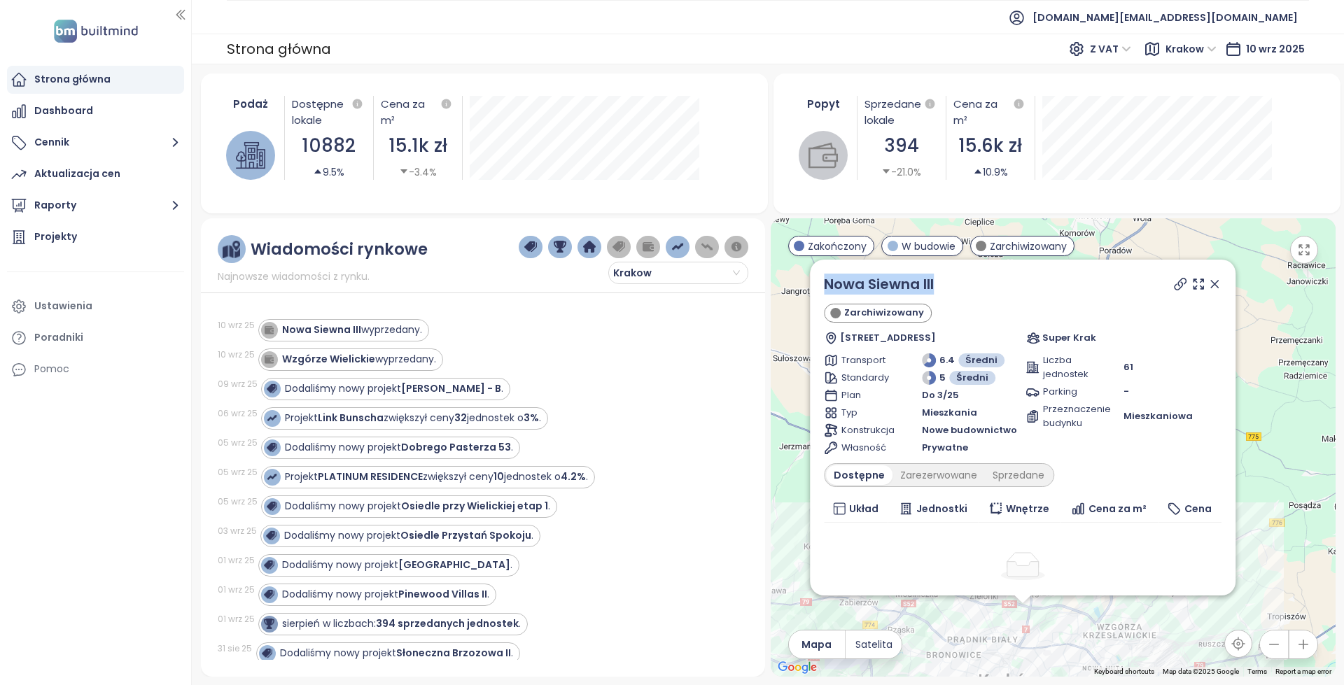
copy link "Nowa Siewna III"
drag, startPoint x: 957, startPoint y: 283, endPoint x: 825, endPoint y: 282, distance: 131.6
click at [825, 282] on div "Nowa Siewna III Zarchiwizowany Siewna 2D, 31-231 [GEOGRAPHIC_DATA], [GEOGRAPHIC…" at bounding box center [1022, 428] width 425 height 336
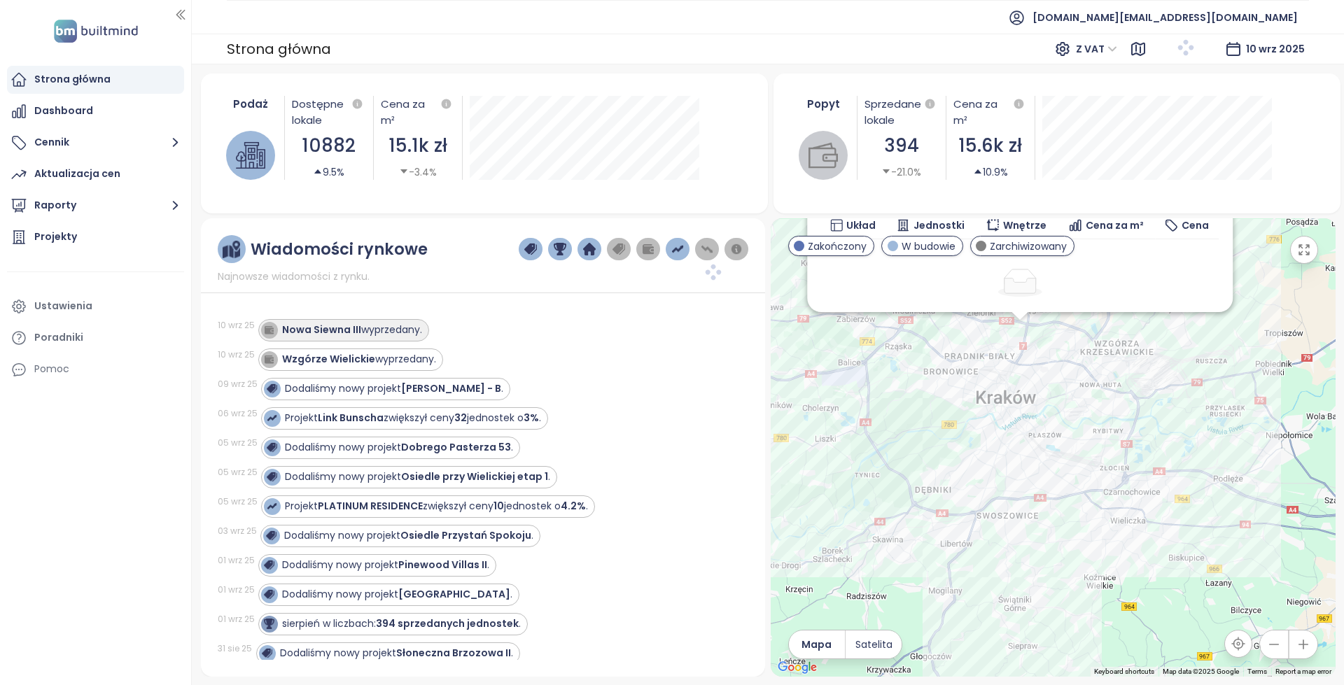
click at [385, 327] on div "Nowa Siewna III wyprzedany." at bounding box center [352, 330] width 140 height 15
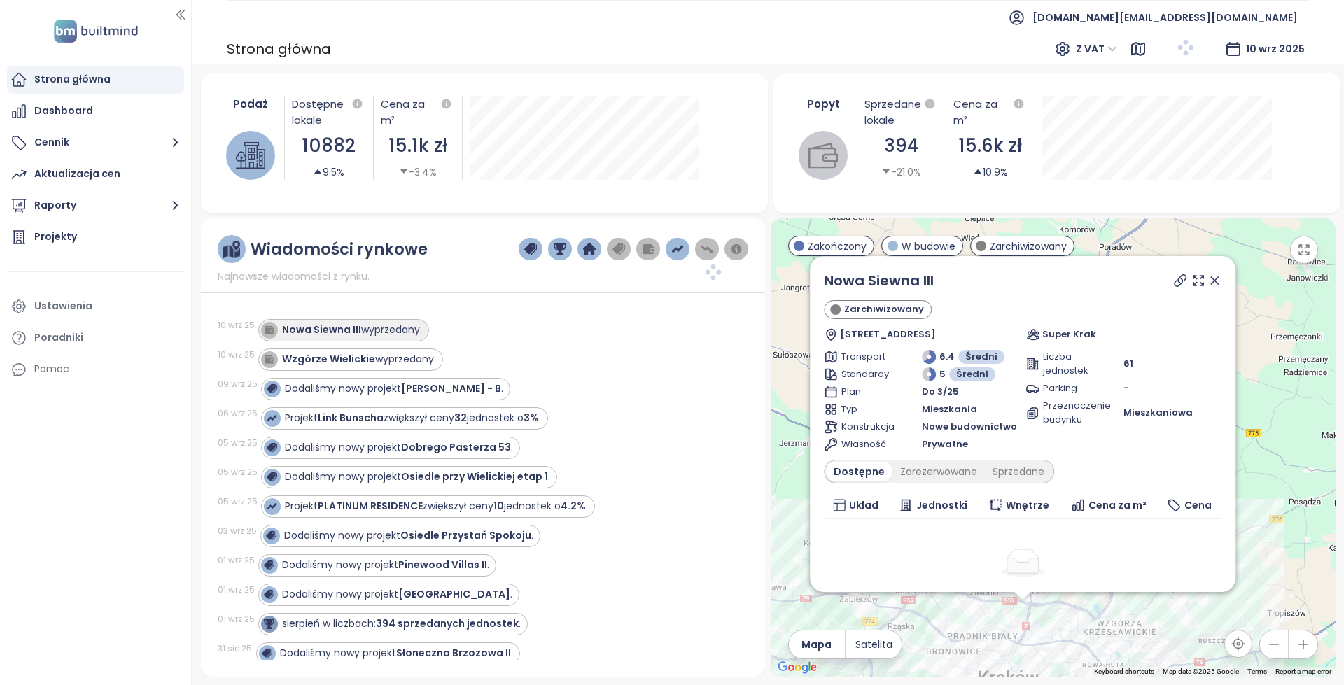
click at [381, 328] on div "Nowa Siewna III wyprzedany." at bounding box center [352, 330] width 140 height 15
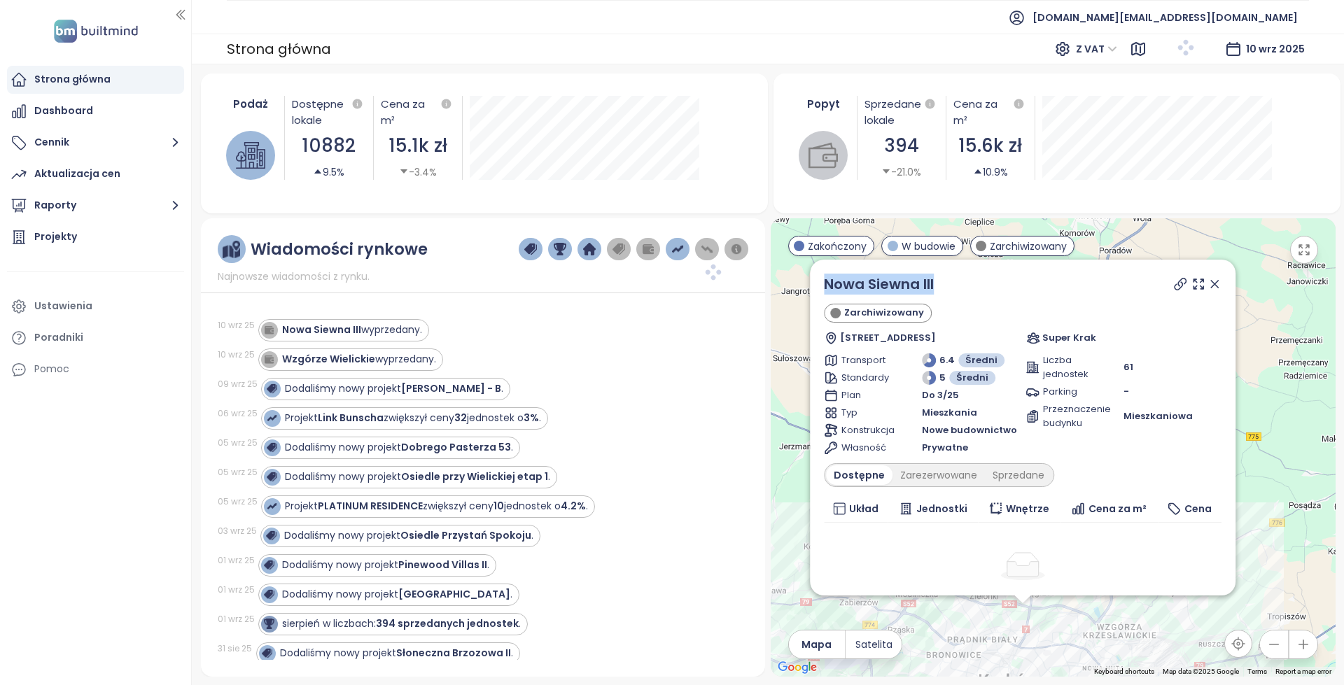
copy link "Nowa Siewna III"
drag, startPoint x: 959, startPoint y: 285, endPoint x: 819, endPoint y: 280, distance: 140.0
click at [819, 280] on div "Nowa Siewna III Zarchiwizowany Siewna 2D, 31-231 [GEOGRAPHIC_DATA], [GEOGRAPHIC…" at bounding box center [1022, 428] width 425 height 336
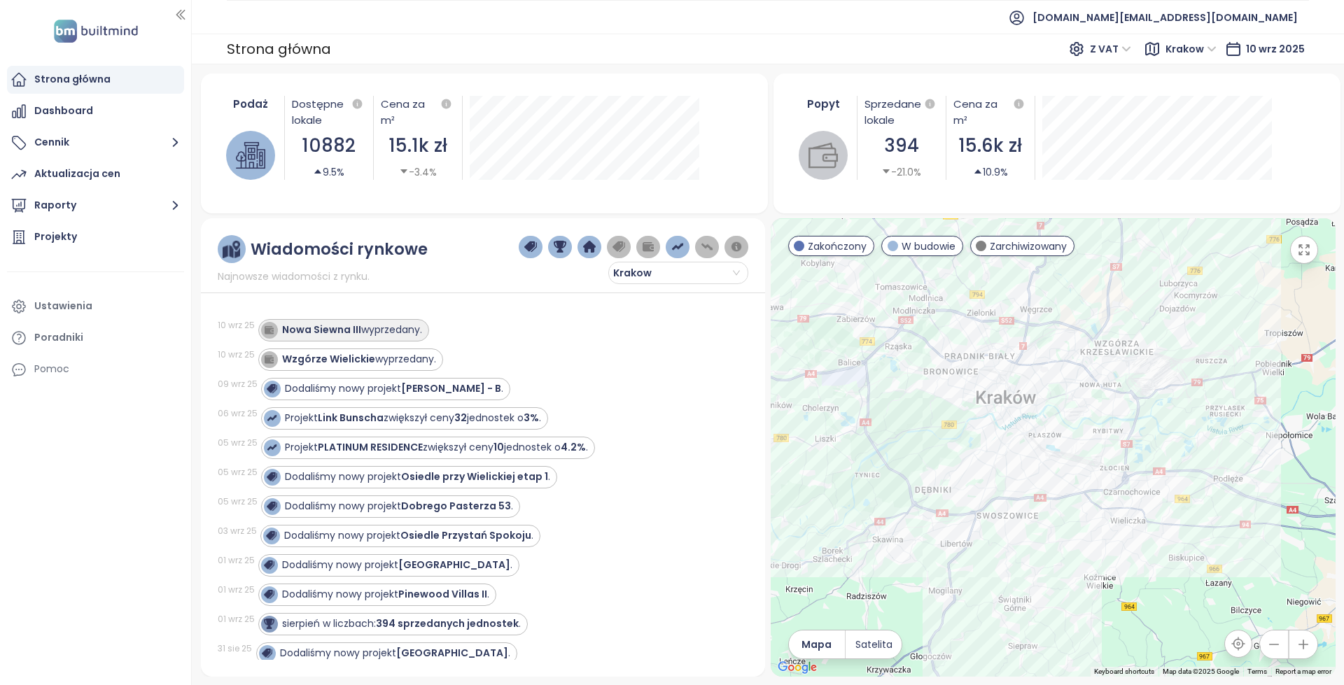
click at [390, 329] on div "Nowa Siewna III wyprzedany." at bounding box center [352, 330] width 140 height 15
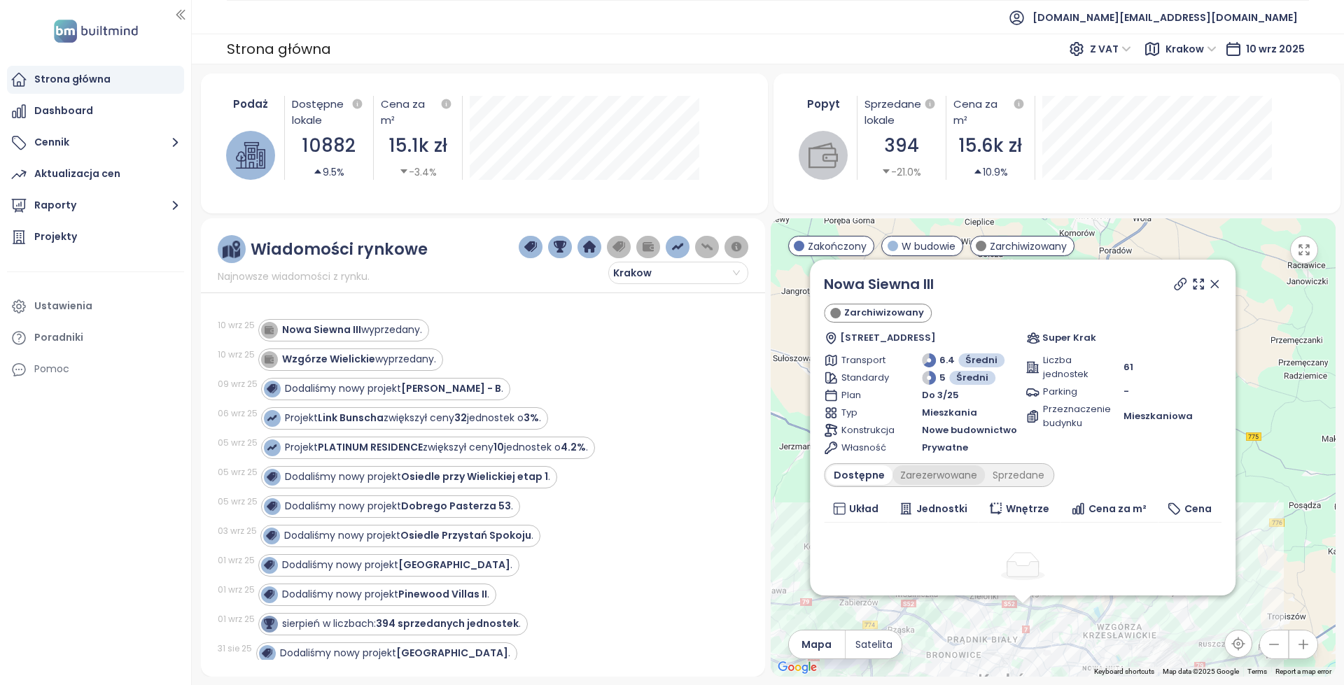
click at [938, 477] on div "Zarezerwowane" at bounding box center [938, 475] width 92 height 20
click at [1017, 474] on div "Sprzedane" at bounding box center [1020, 475] width 67 height 20
click at [864, 480] on div "Dostępne" at bounding box center [857, 475] width 63 height 20
click at [1246, 4] on span "builtmind.pl@builtmind.com" at bounding box center [1164, 18] width 265 height 34
click at [1216, 55] on li "Wyloguj się" at bounding box center [1213, 57] width 163 height 28
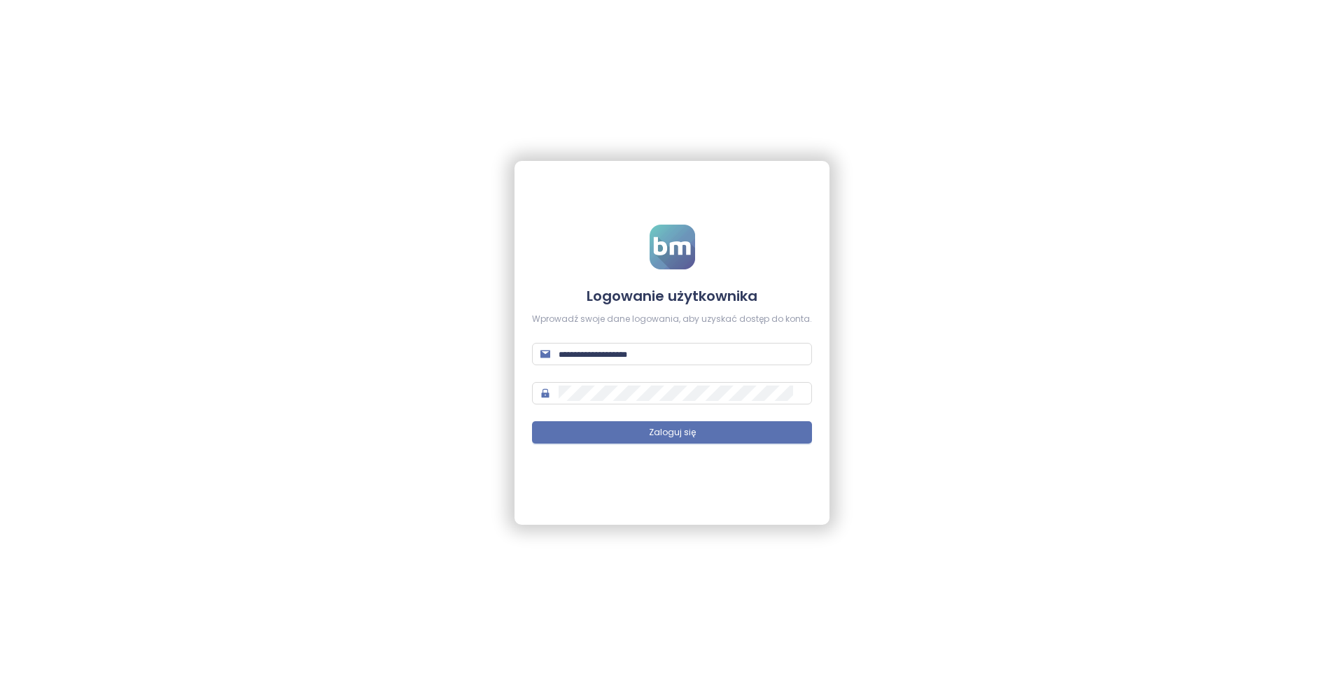
type input "**********"
click at [722, 360] on input "**********" at bounding box center [680, 353] width 245 height 15
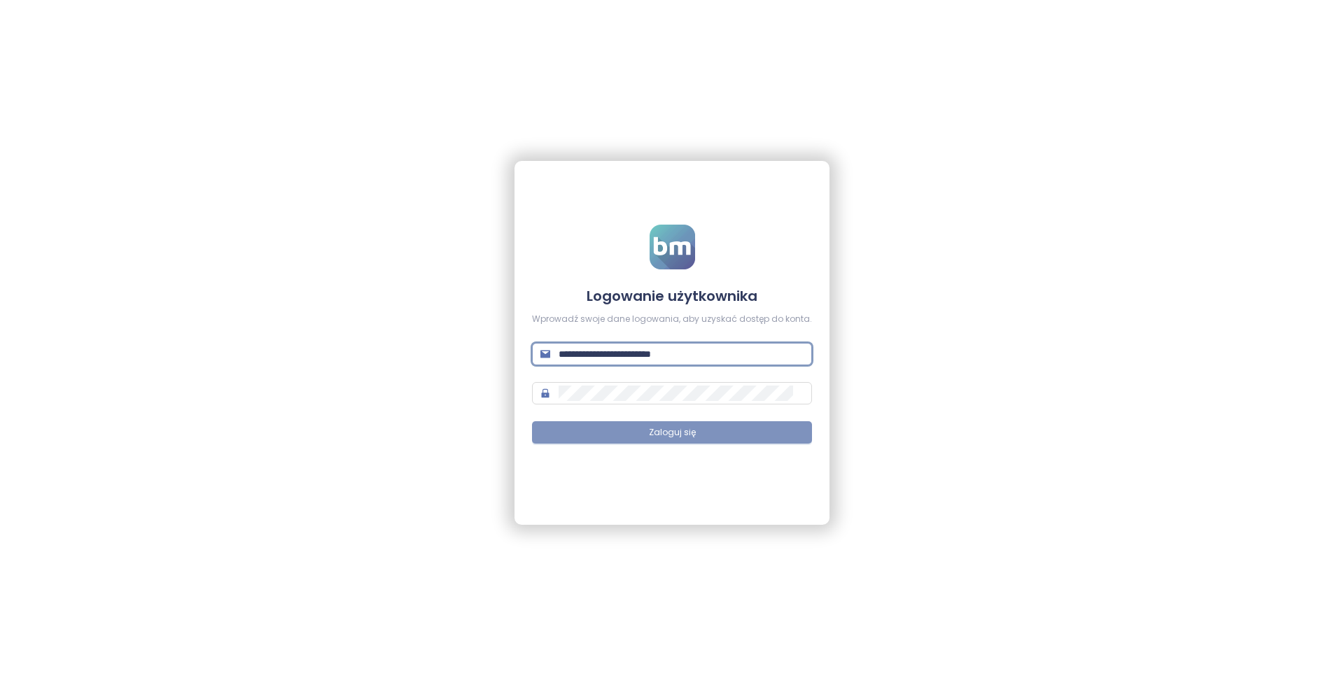
click at [686, 434] on span "Zaloguj się" at bounding box center [672, 432] width 47 height 13
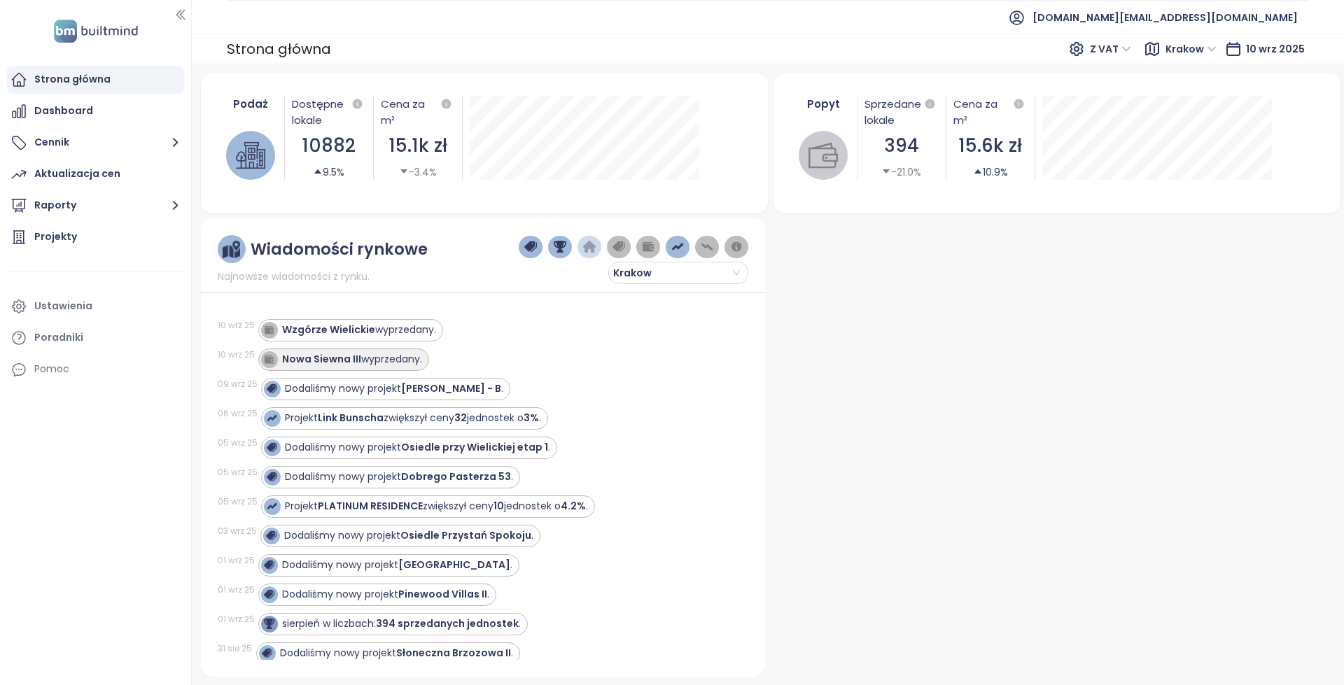
click at [365, 358] on div "Nowa Siewna III wyprzedany." at bounding box center [352, 359] width 140 height 15
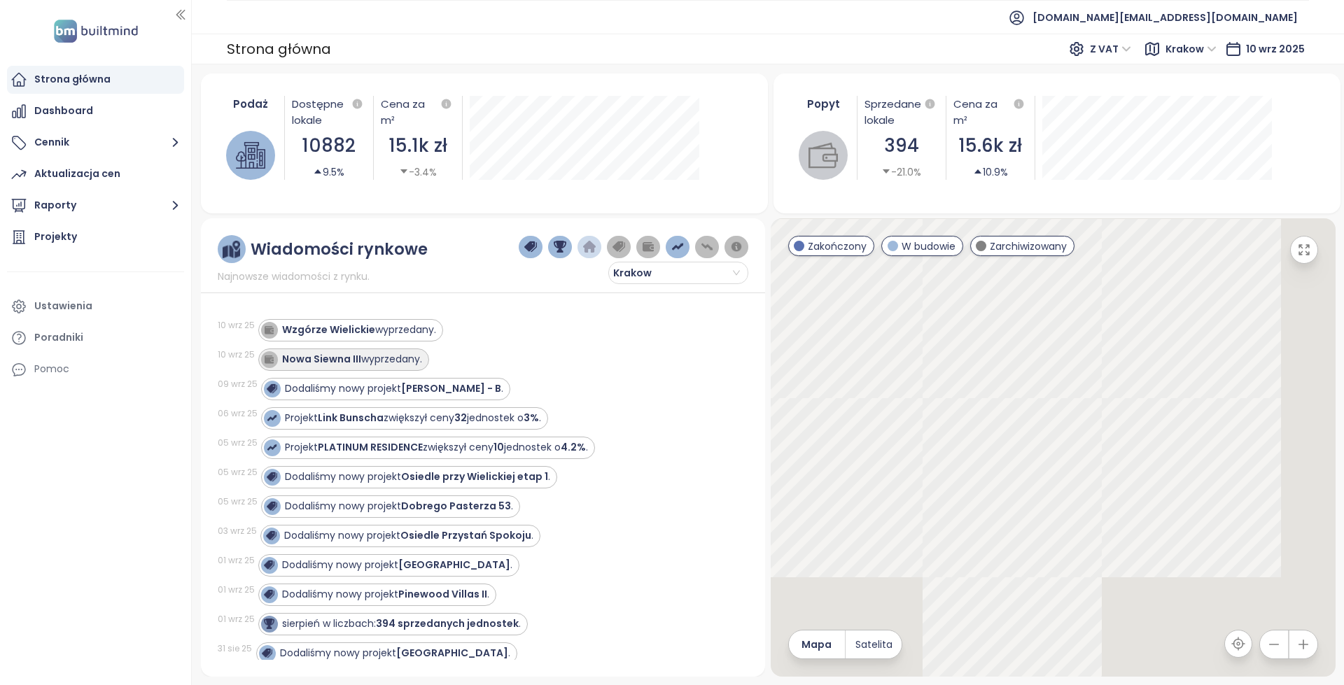
click at [369, 365] on div "Nowa Siewna III wyprzedany." at bounding box center [352, 359] width 140 height 15
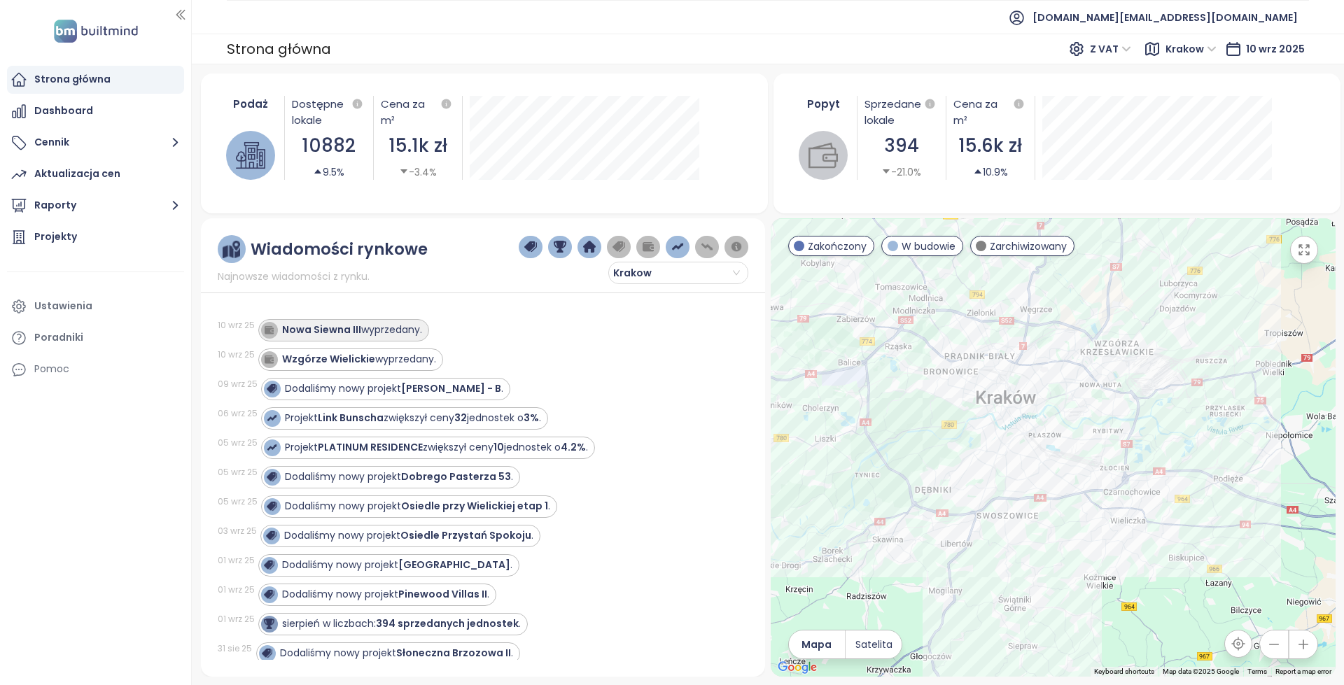
click at [378, 328] on div "Nowa Siewna III wyprzedany." at bounding box center [352, 330] width 140 height 15
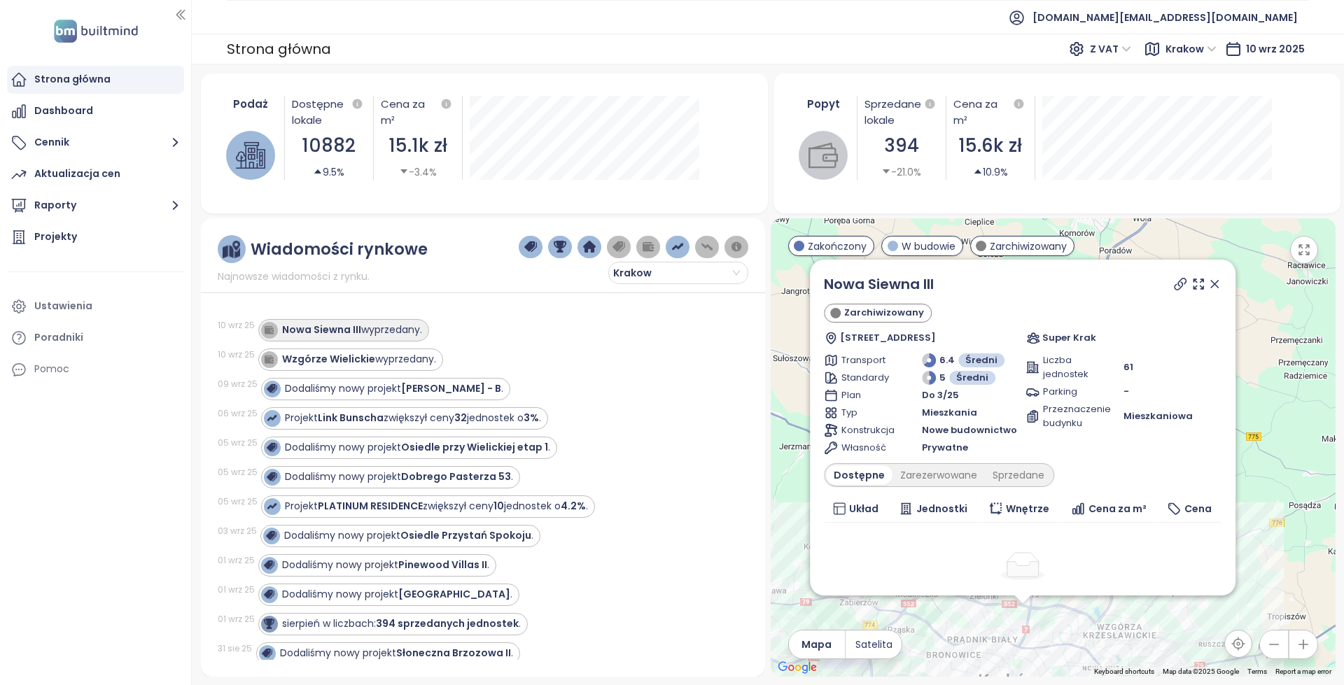
click at [412, 336] on div "Nowa Siewna III wyprzedany." at bounding box center [352, 330] width 140 height 15
drag, startPoint x: 989, startPoint y: 293, endPoint x: 825, endPoint y: 276, distance: 164.5
click at [825, 276] on div "Nowa Siewna III Zarchiwizowany Siewna 2D, 31-231 Kraków, Poland Super Krak Tran…" at bounding box center [1022, 428] width 425 height 336
copy link "Nowa Siewna III"
drag, startPoint x: 956, startPoint y: 280, endPoint x: 824, endPoint y: 278, distance: 132.3
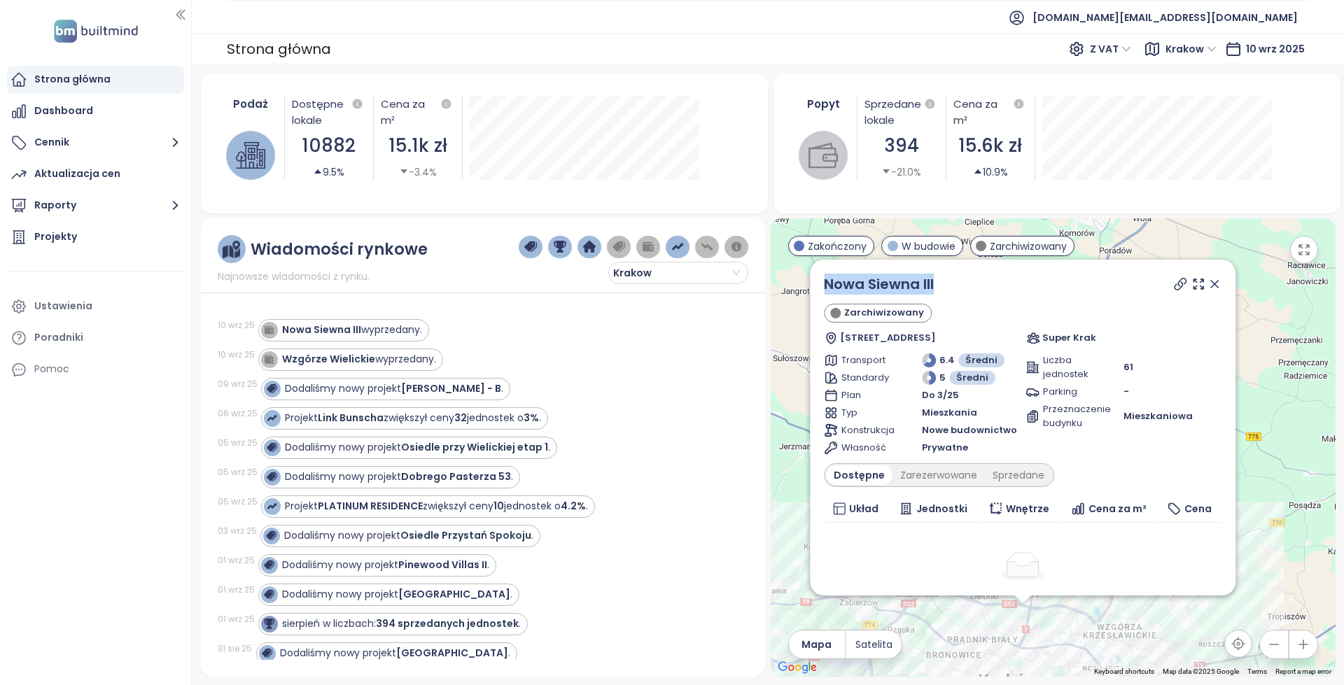
click at [824, 278] on div "Nowa Siewna III Zarchiwizowany Siewna 2D, 31-231 [GEOGRAPHIC_DATA], [GEOGRAPHIC…" at bounding box center [1022, 428] width 425 height 336
drag, startPoint x: 410, startPoint y: 325, endPoint x: 423, endPoint y: 325, distance: 12.6
click at [410, 325] on div "Nowa Siewna III wyprzedany." at bounding box center [352, 330] width 140 height 15
click at [936, 483] on div "Zarezerwowane" at bounding box center [938, 475] width 92 height 20
click at [994, 479] on div "Sprzedane" at bounding box center [1020, 475] width 67 height 20
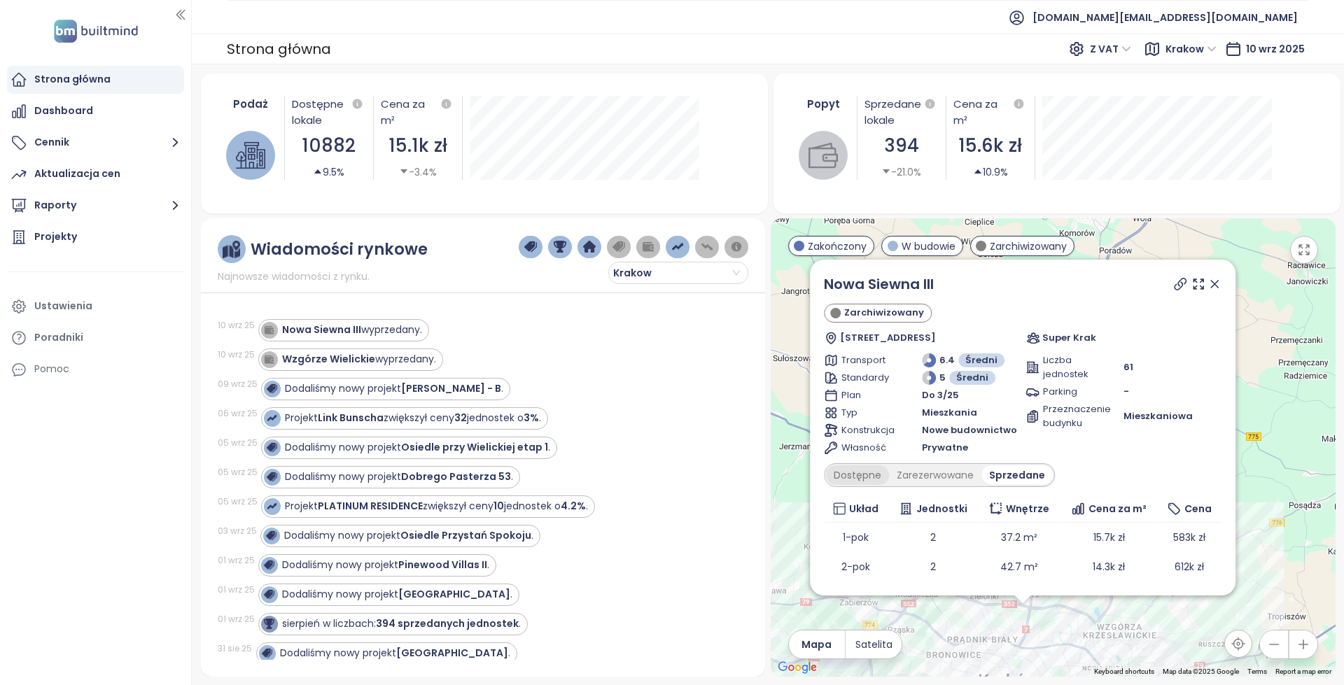
click at [874, 472] on div "Dostępne" at bounding box center [857, 475] width 63 height 20
click at [1174, 287] on icon at bounding box center [1179, 284] width 11 height 11
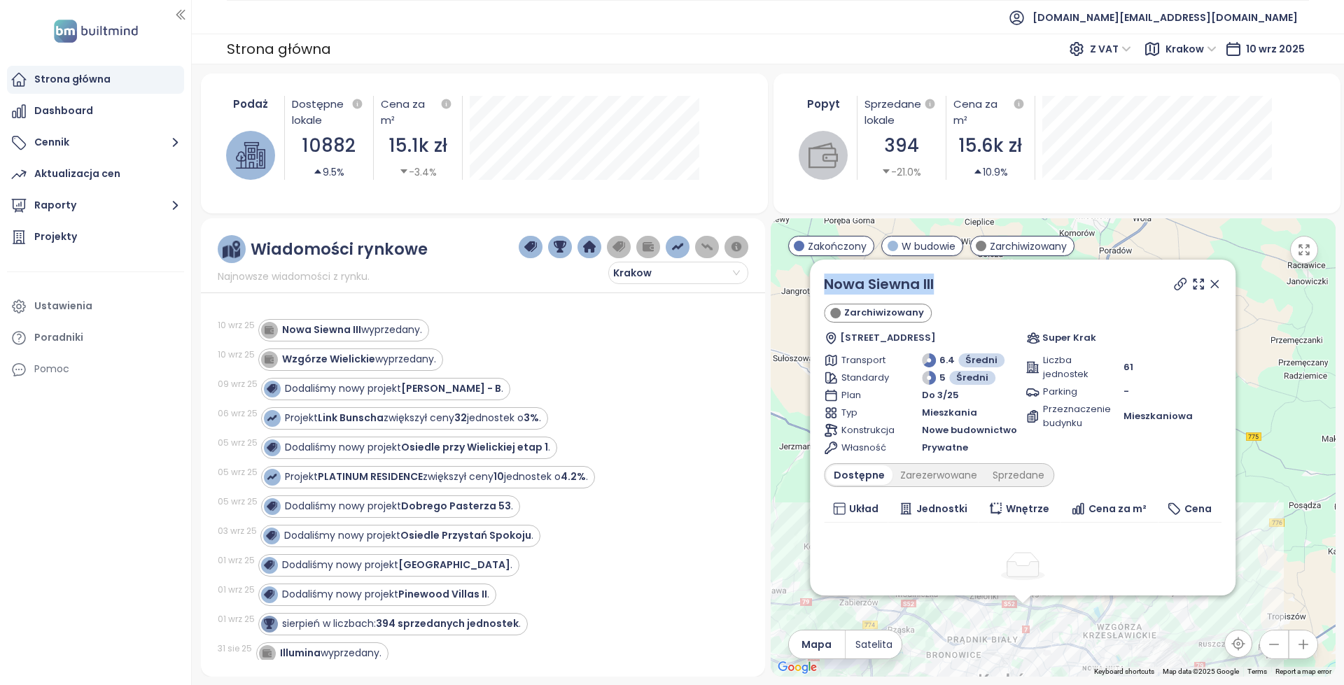
copy link "Nowa Siewna III"
drag, startPoint x: 967, startPoint y: 290, endPoint x: 845, endPoint y: 308, distance: 123.0
click at [819, 279] on div "Nowa Siewna III Zarchiwizowany Siewna 2D, 31-231 [GEOGRAPHIC_DATA], [GEOGRAPHIC…" at bounding box center [1022, 428] width 425 height 336
copy link "Nowa Siewna III"
drag, startPoint x: 938, startPoint y: 280, endPoint x: 815, endPoint y: 277, distance: 123.2
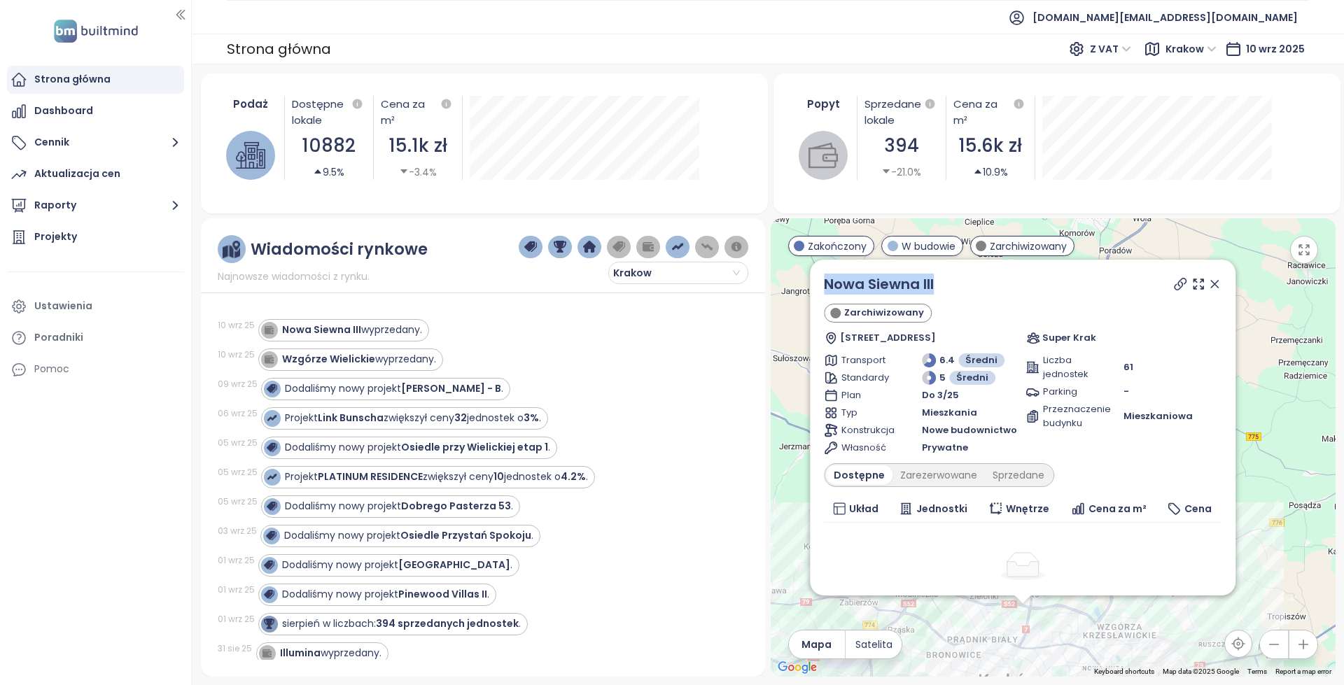
click at [815, 277] on div "Nowa Siewna III Zarchiwizowany Siewna 2D, 31-231 [GEOGRAPHIC_DATA], [GEOGRAPHIC…" at bounding box center [1022, 428] width 425 height 336
click at [1211, 285] on icon at bounding box center [1214, 284] width 7 height 7
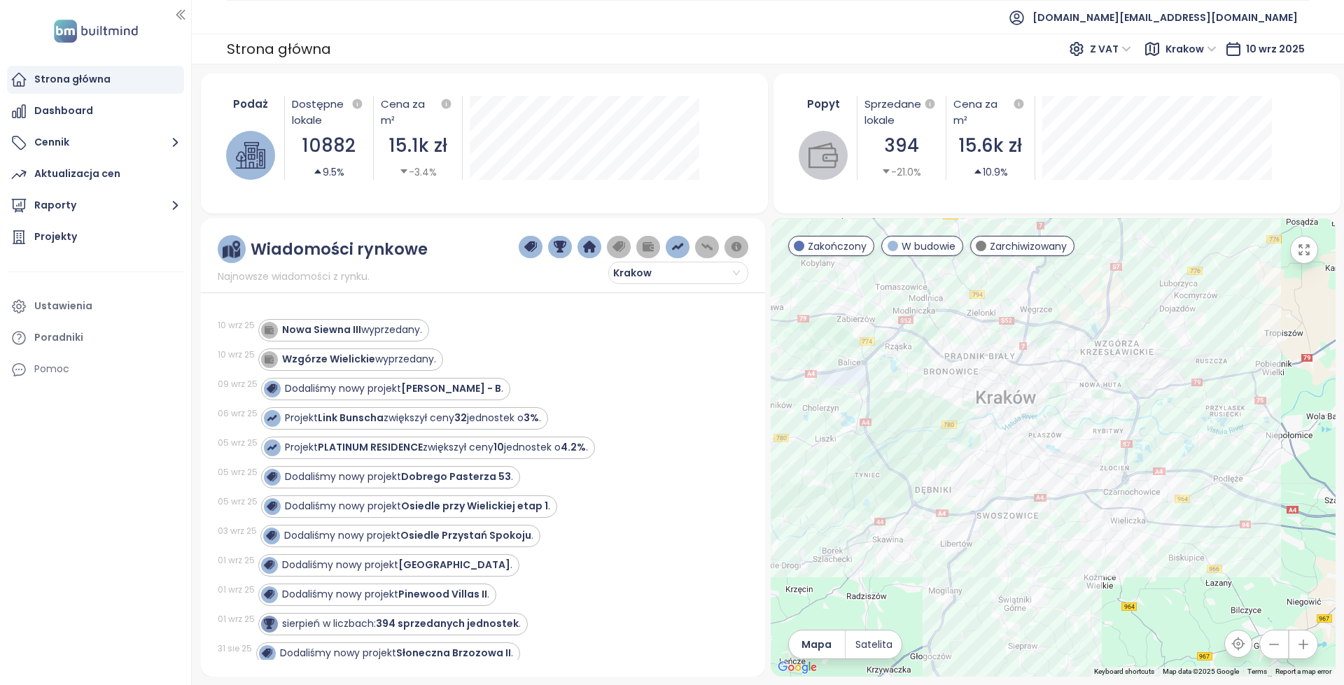
click at [373, 328] on div "Nowa Siewna III wyprzedany." at bounding box center [352, 330] width 140 height 15
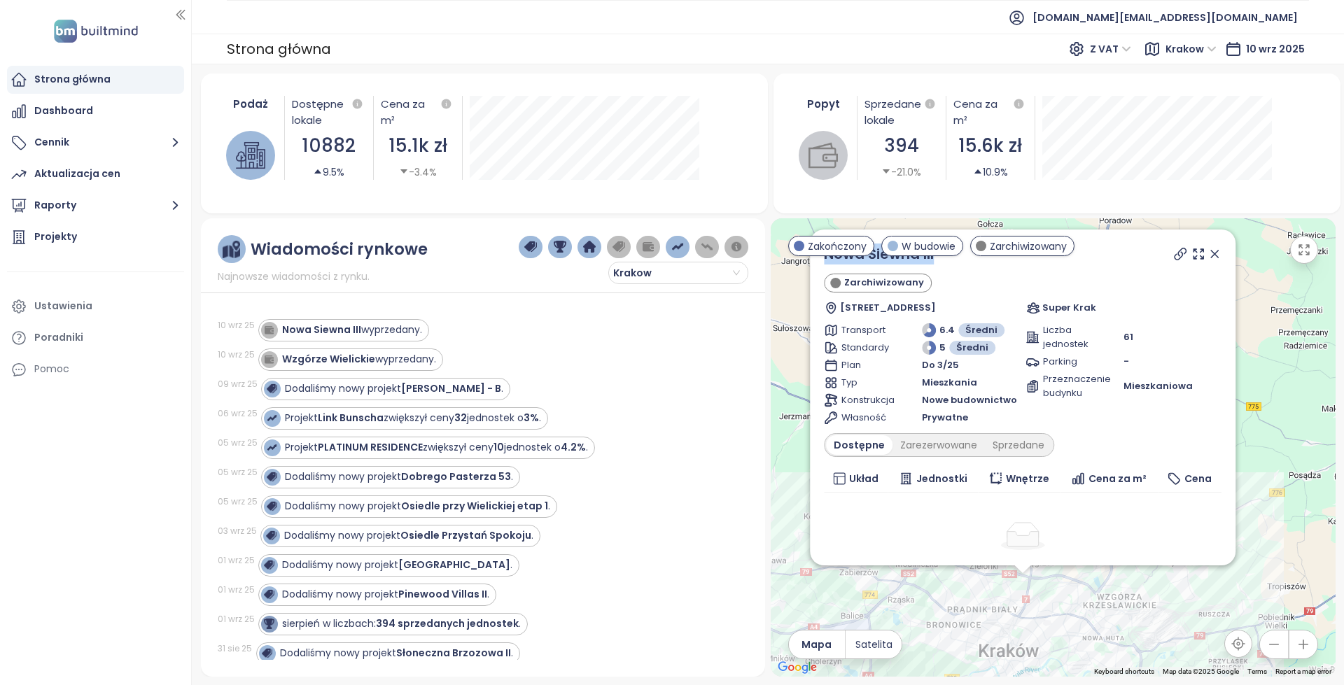
drag, startPoint x: 973, startPoint y: 261, endPoint x: 833, endPoint y: 267, distance: 140.1
copy div "Nowa Siewna III"
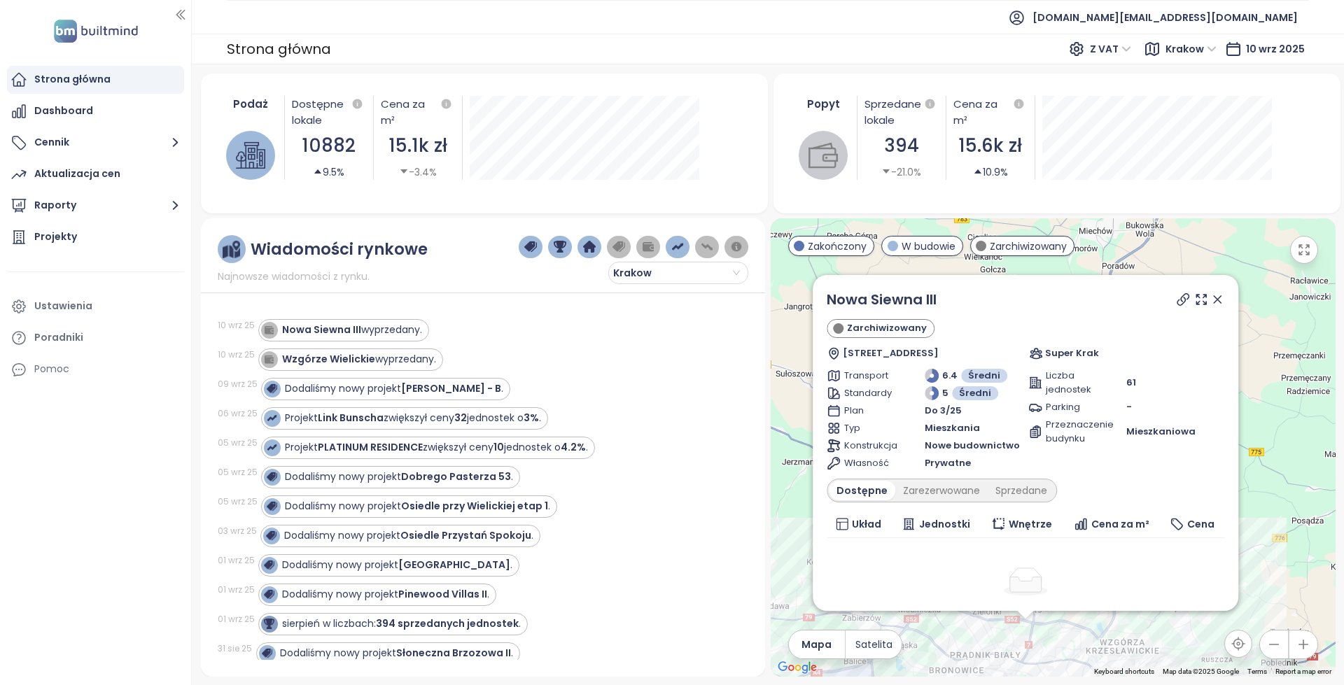
drag, startPoint x: 794, startPoint y: 407, endPoint x: 796, endPoint y: 449, distance: 42.1
click at [796, 449] on div "Nowa Siewna III Zarchiwizowany Siewna 2D, 31-231 Kraków, Poland Super Krak Tran…" at bounding box center [1052, 447] width 565 height 458
drag, startPoint x: 919, startPoint y: 297, endPoint x: 819, endPoint y: 297, distance: 99.4
click at [819, 297] on div "Nowa Siewna III Zarchiwizowany Siewna 2D, 31-231 Kraków, Poland Super Krak Tran…" at bounding box center [1024, 443] width 425 height 336
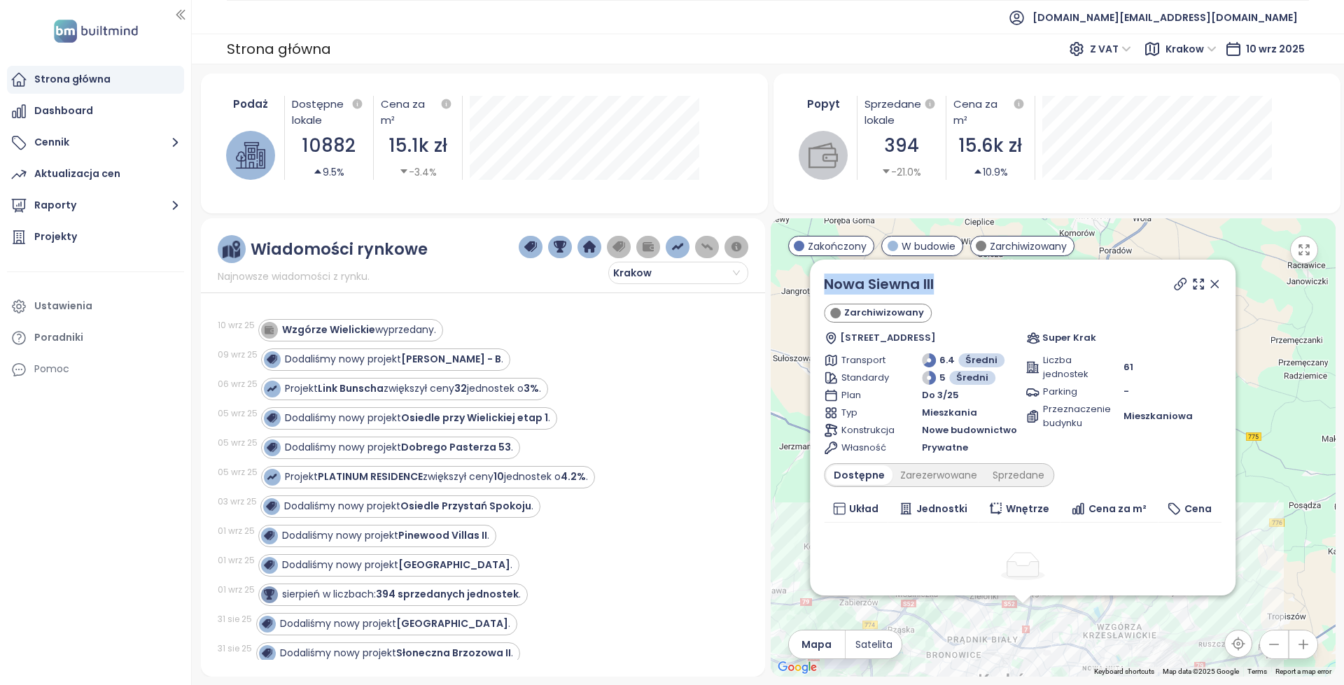
drag, startPoint x: 958, startPoint y: 285, endPoint x: 824, endPoint y: 281, distance: 134.4
click at [824, 281] on div "Nowa Siewna III Zarchiwizowany Siewna 2D, 31-231 Kraków, Poland Super Krak Tran…" at bounding box center [1022, 428] width 425 height 336
click at [845, 283] on link "Nowa Siewna III" at bounding box center [879, 284] width 110 height 20
